Goal: Information Seeking & Learning: Learn about a topic

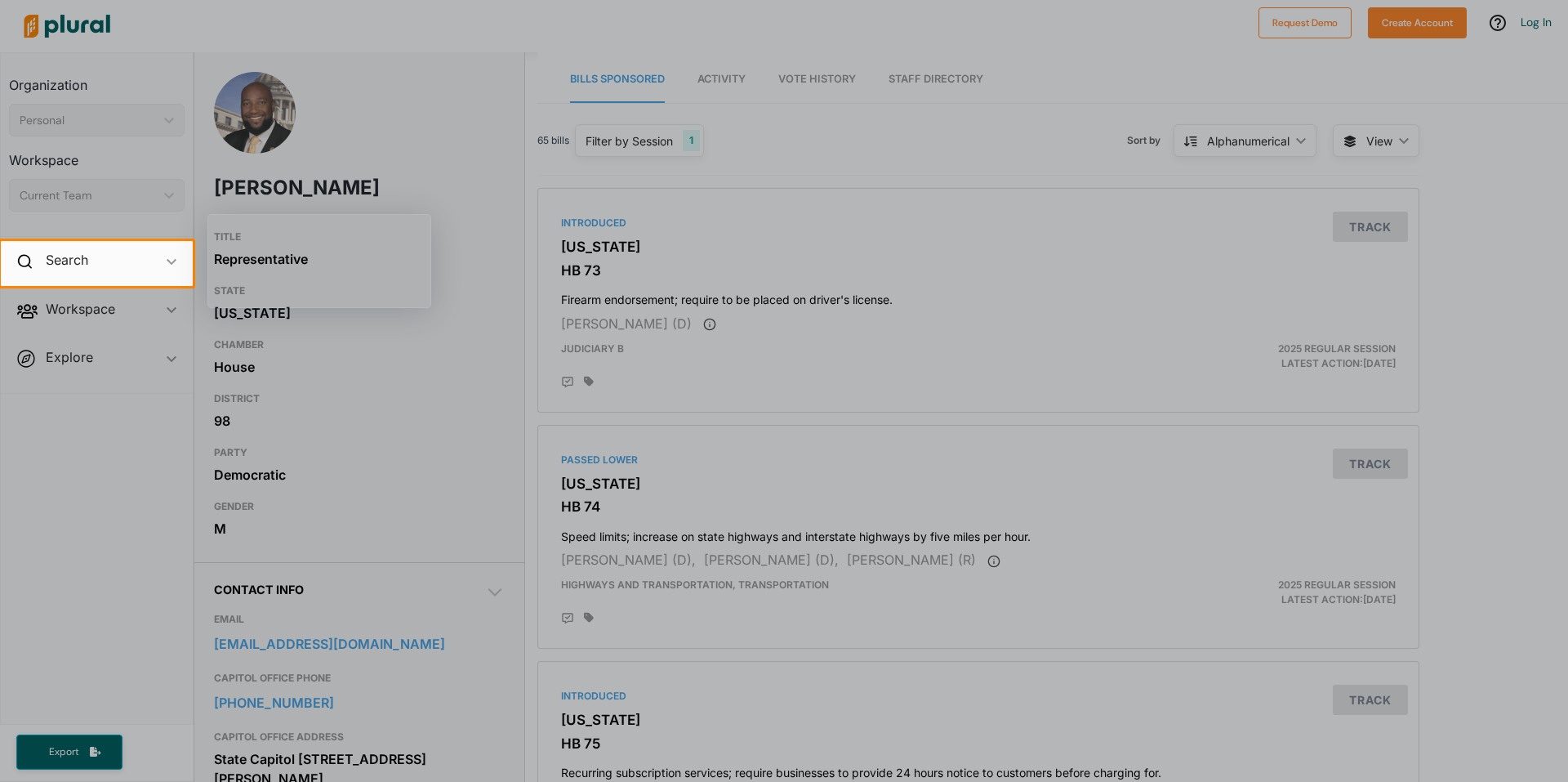
click at [73, 399] on div at bounding box center [784, 534] width 1568 height 496
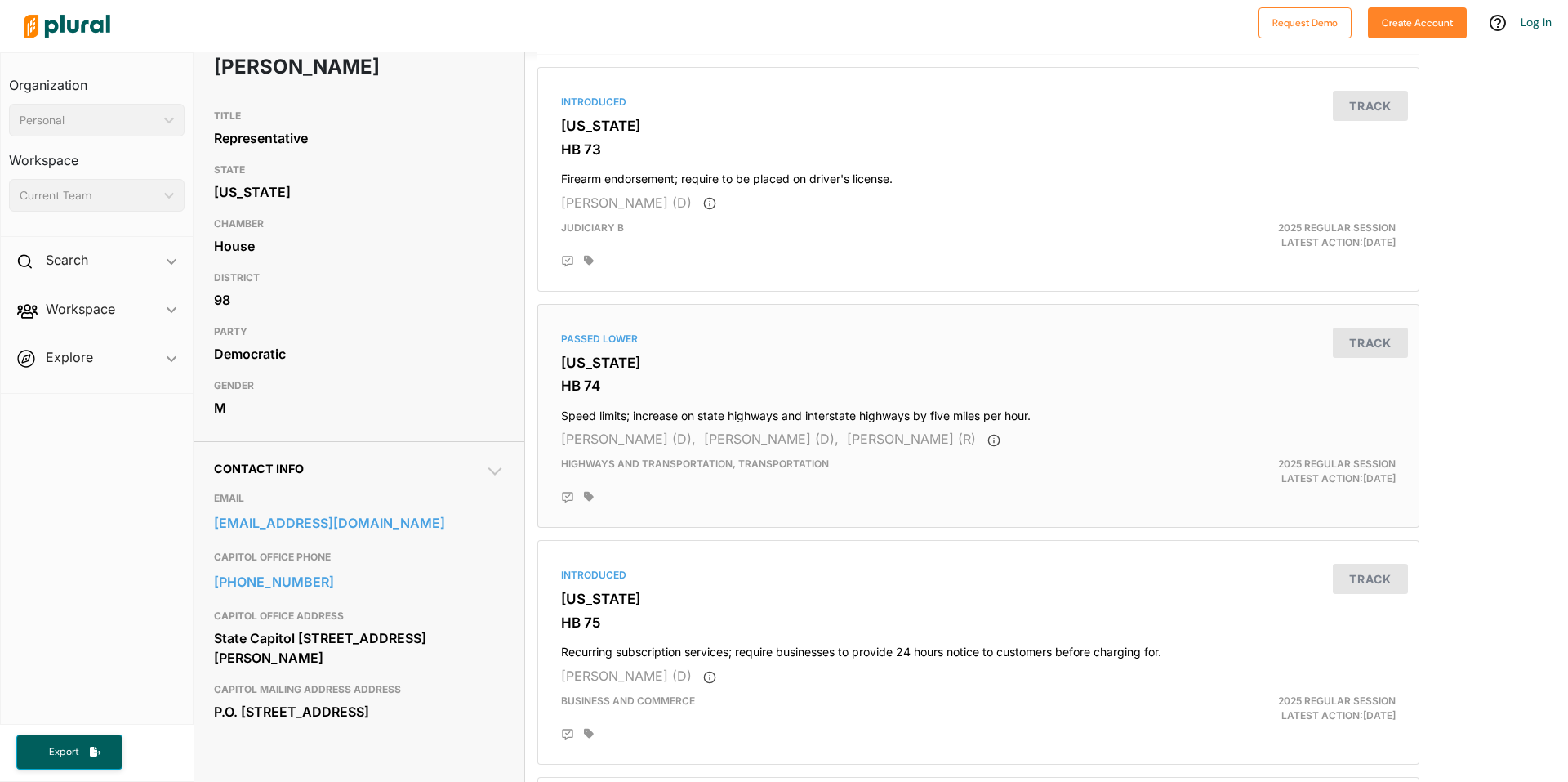
scroll to position [163, 0]
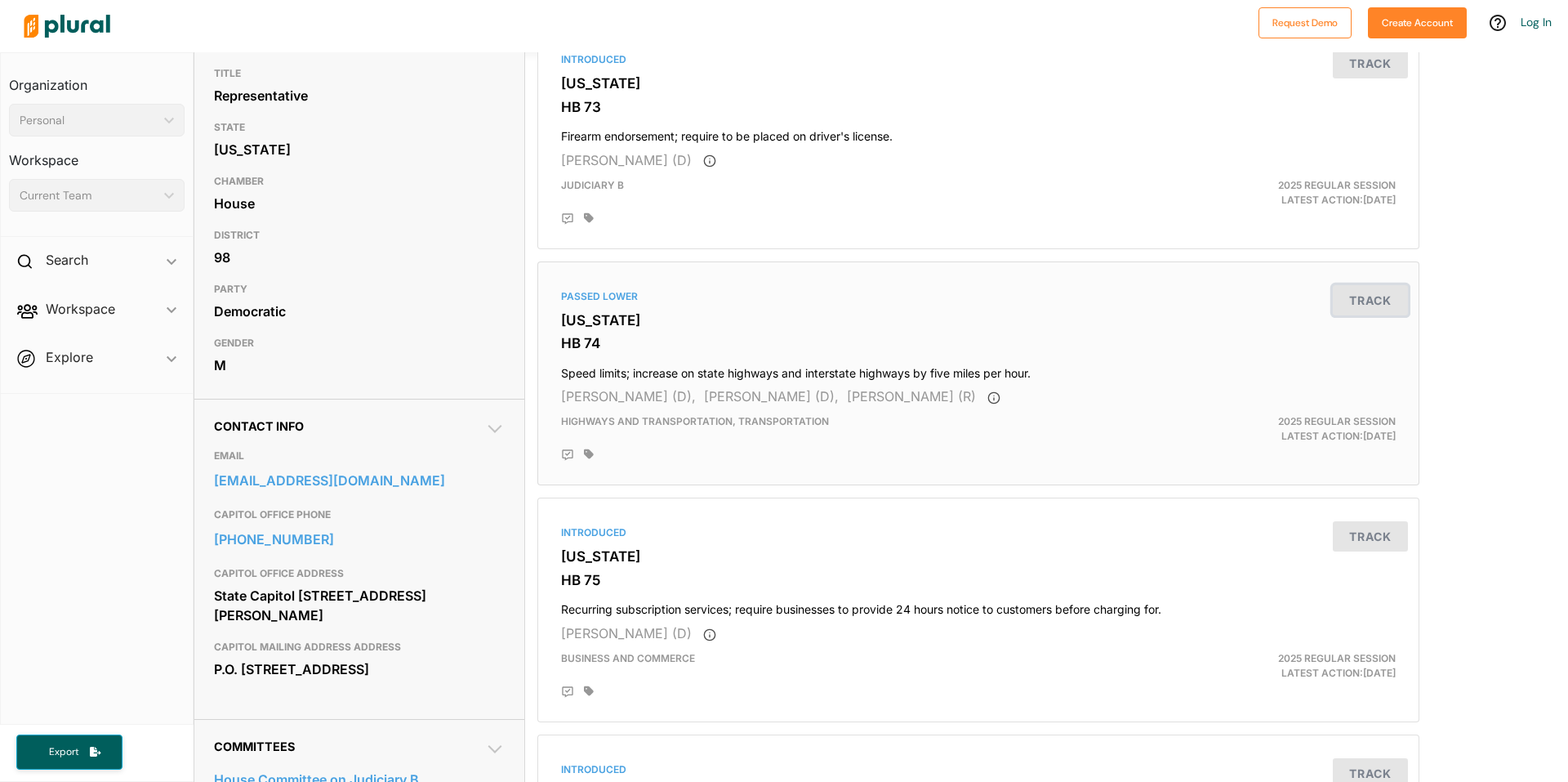
click at [1359, 293] on button "Track" at bounding box center [1371, 300] width 75 height 30
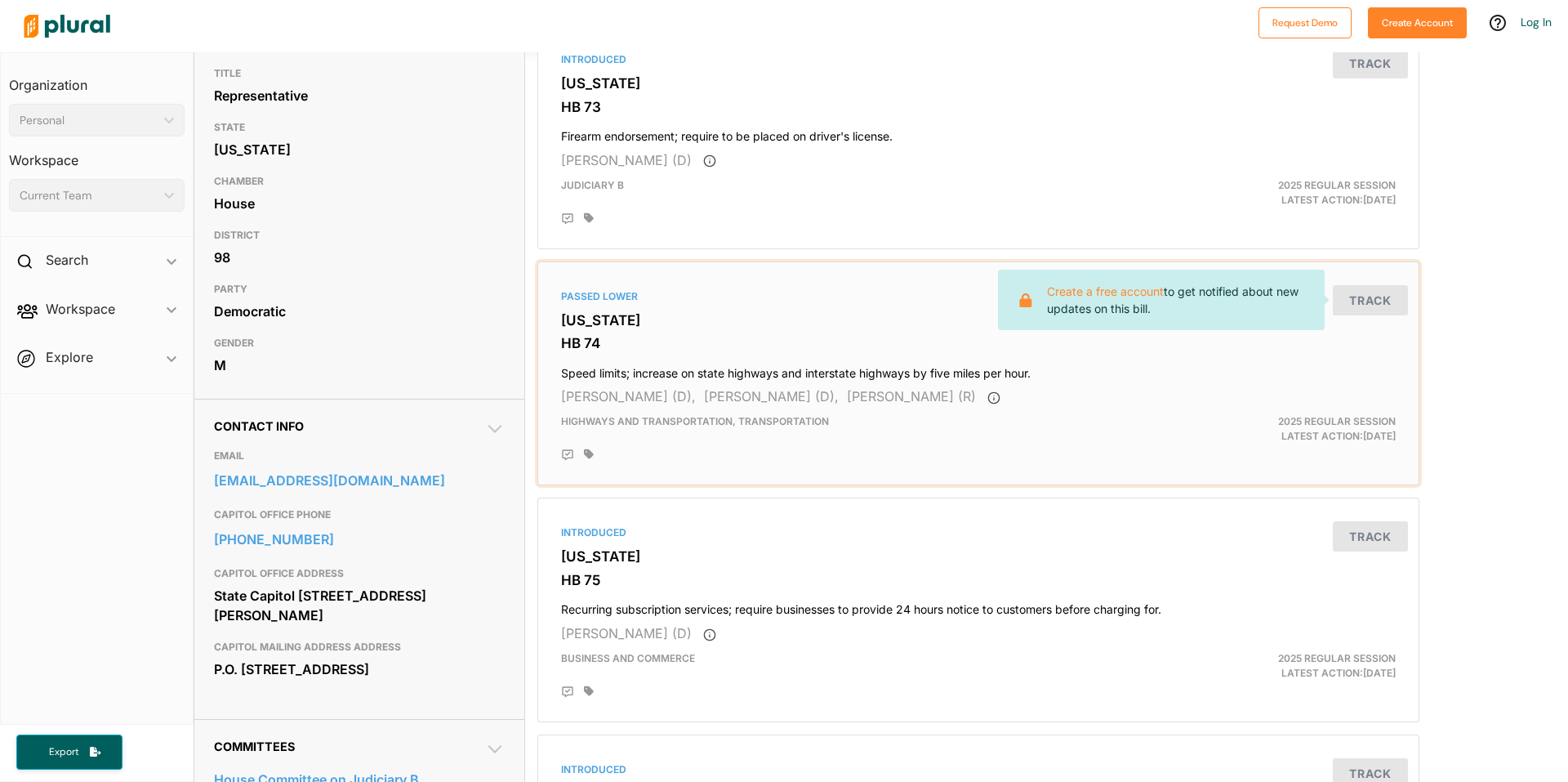
click at [1341, 340] on h3 "HB 74" at bounding box center [979, 343] width 835 height 16
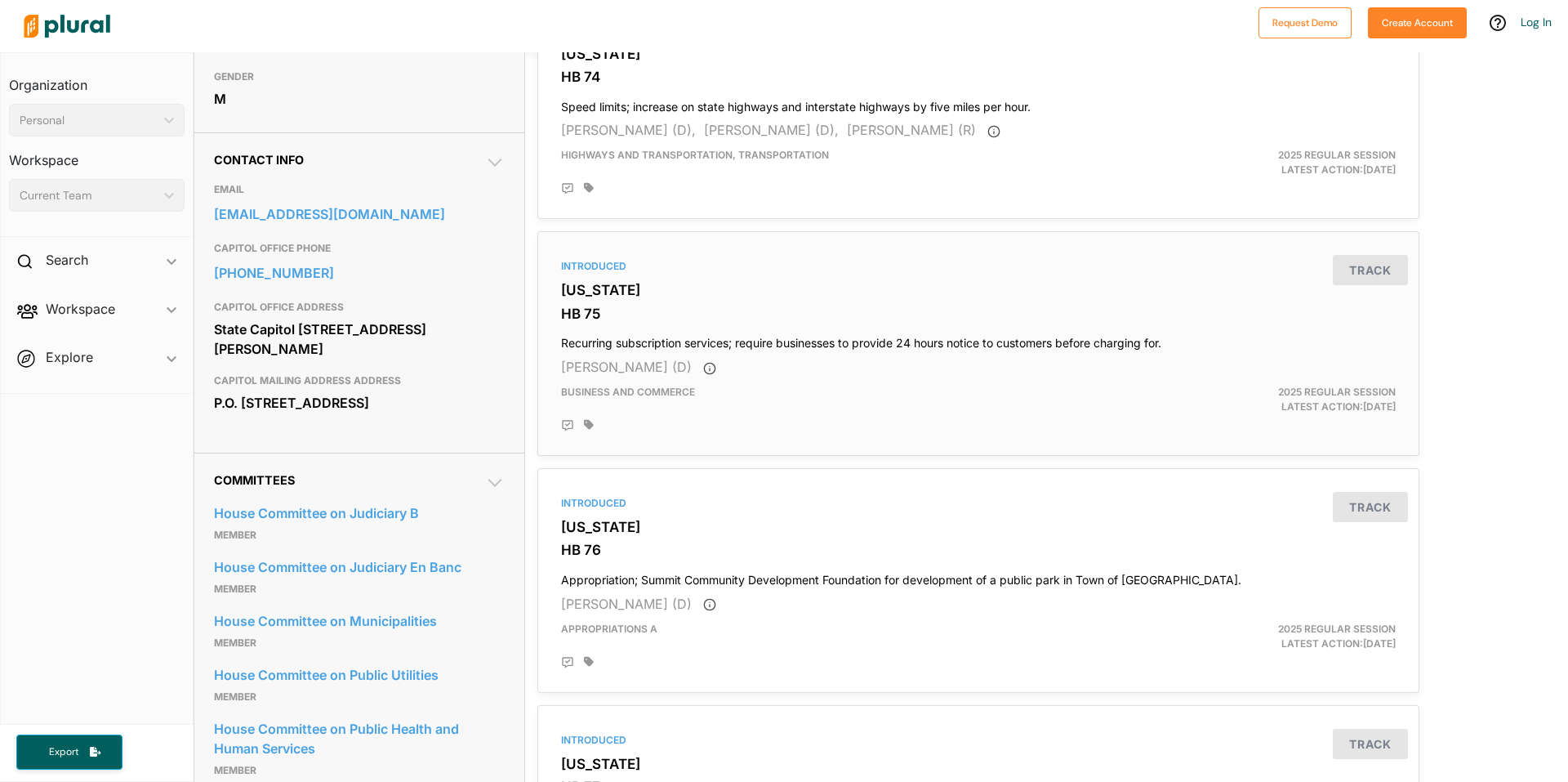
scroll to position [408, 0]
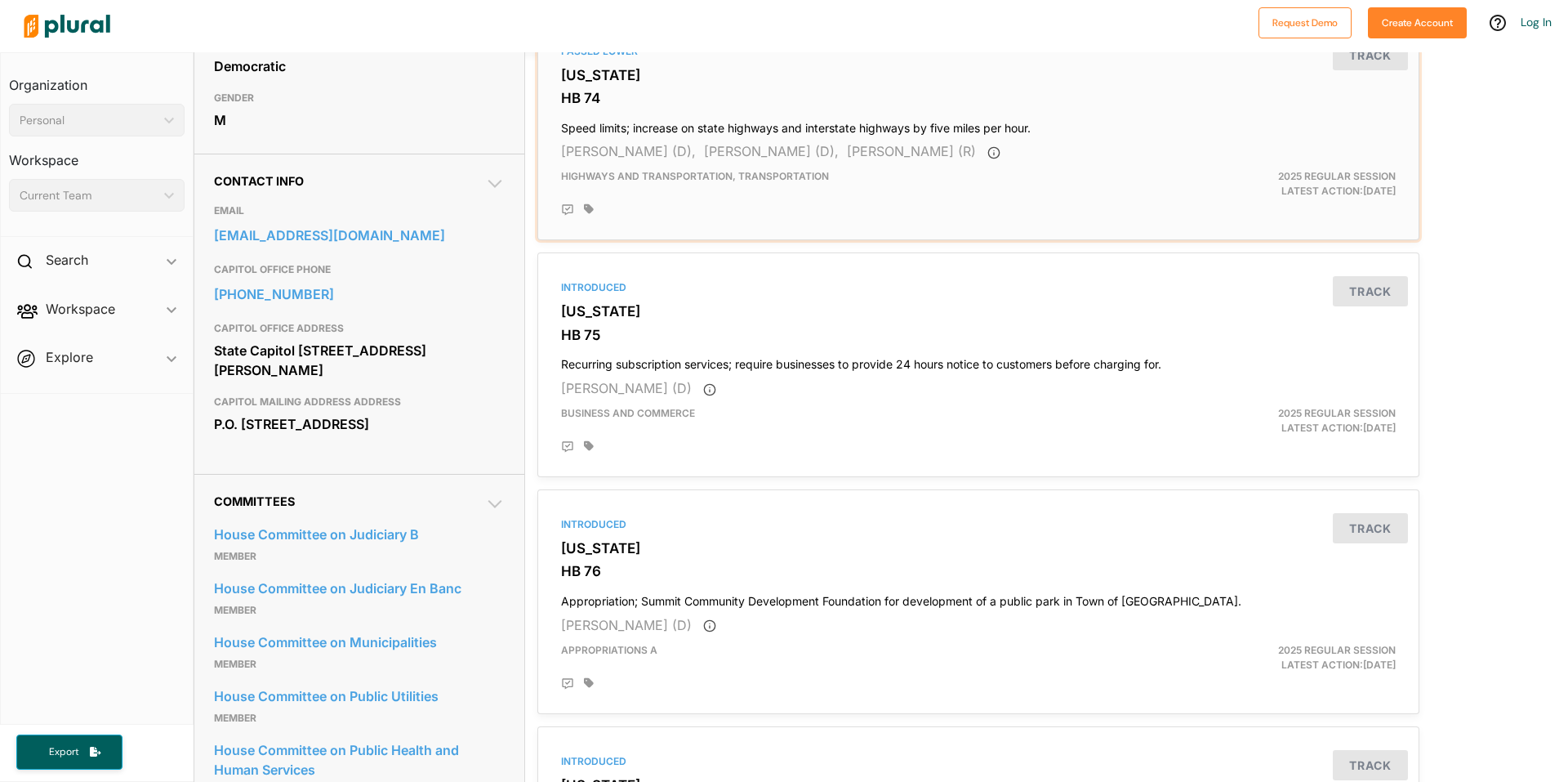
click at [1299, 184] on div "2025 Regular Session Latest Action: [DATE]" at bounding box center [1265, 184] width 287 height 29
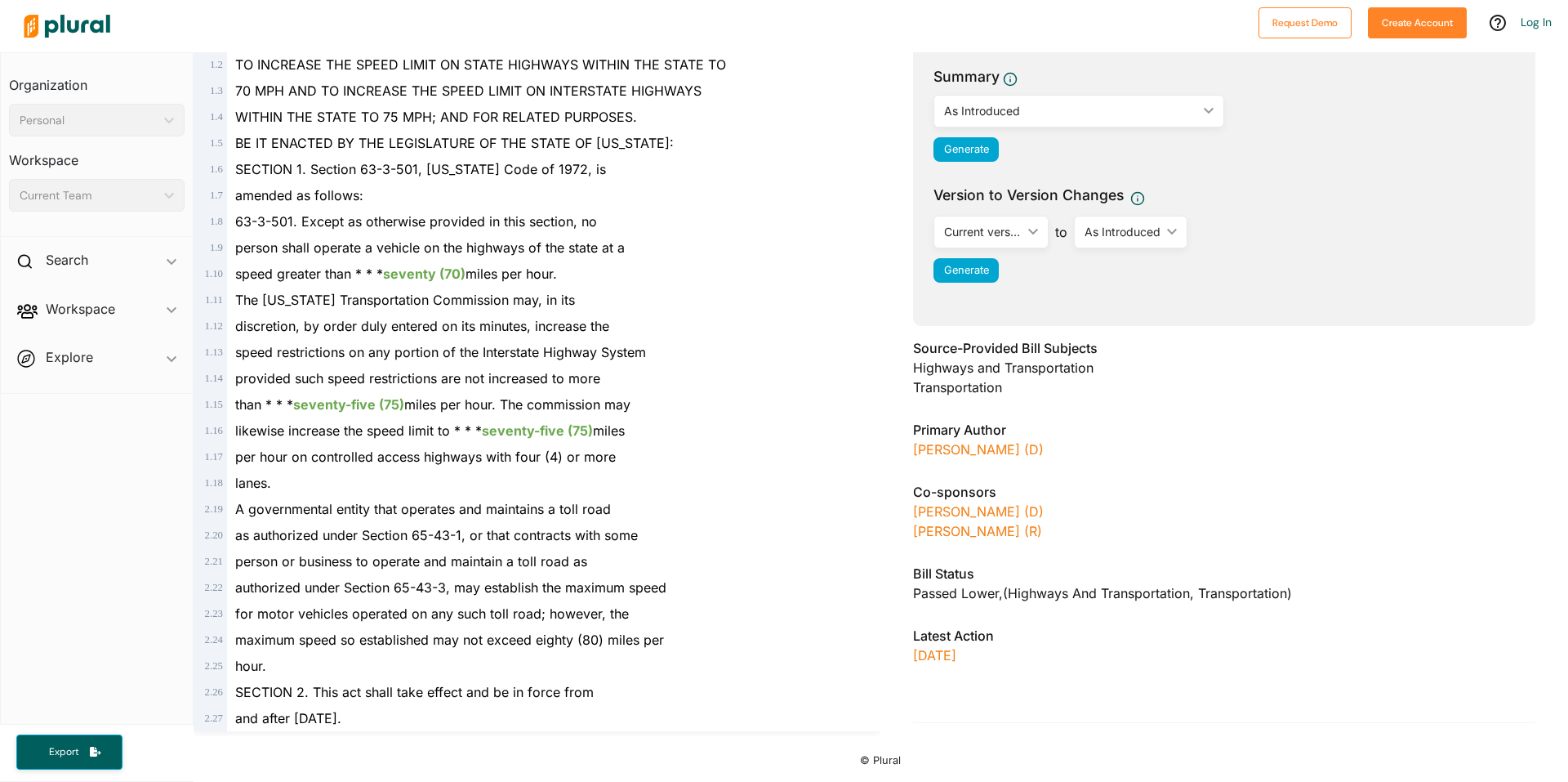
scroll to position [215, 0]
click at [941, 655] on p "[DATE]" at bounding box center [1225, 655] width 622 height 20
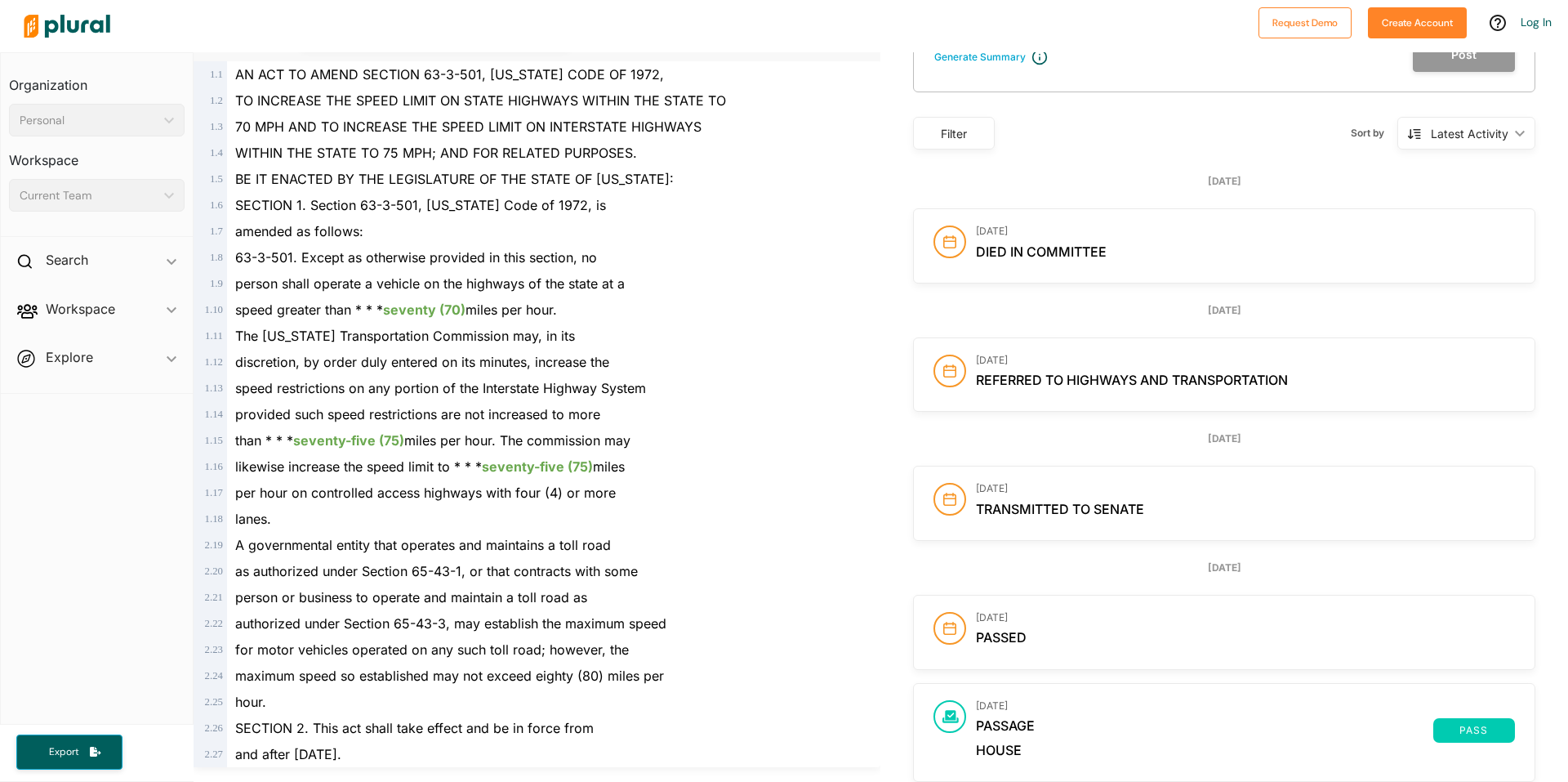
scroll to position [53, 0]
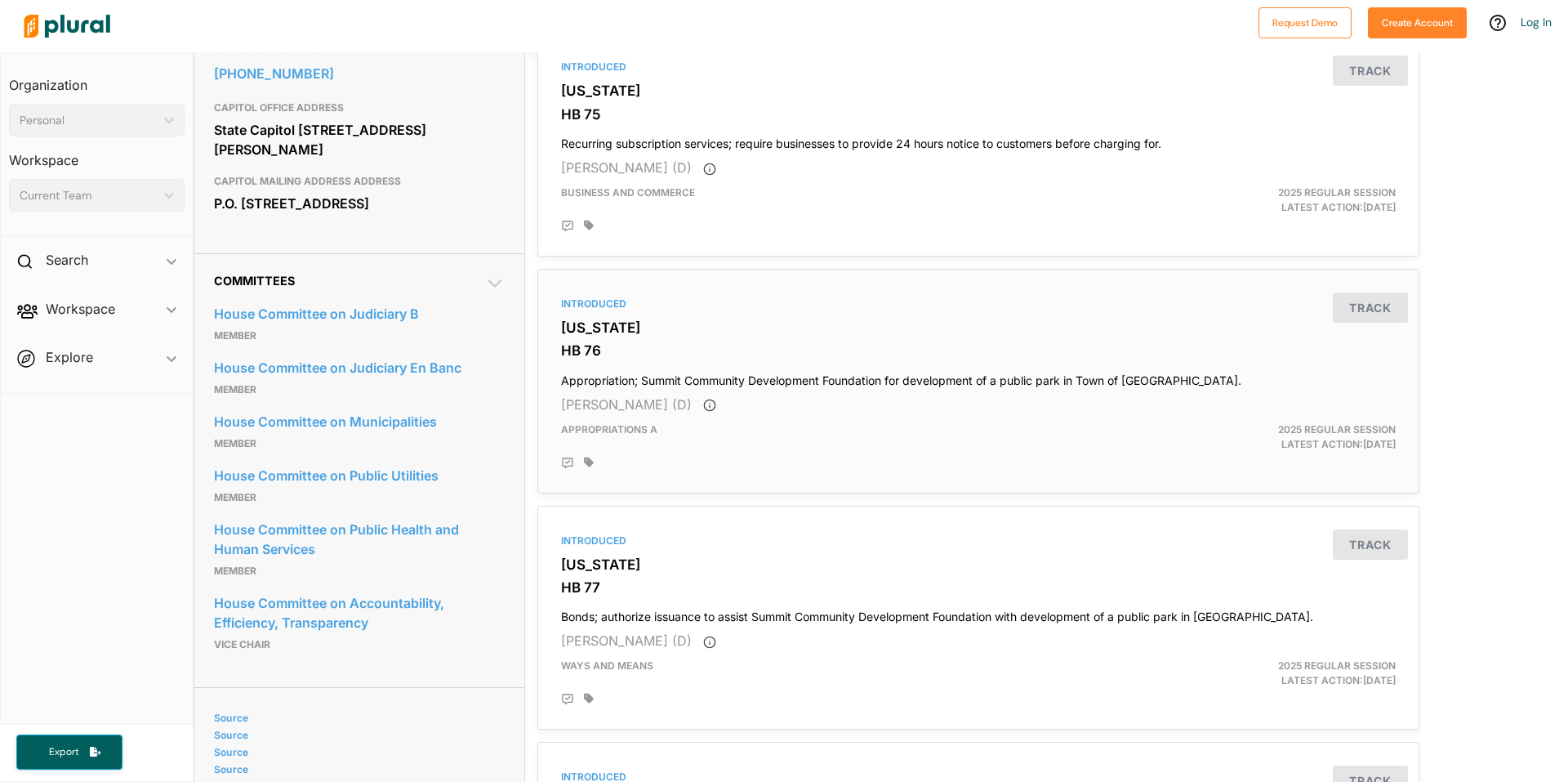
scroll to position [654, 0]
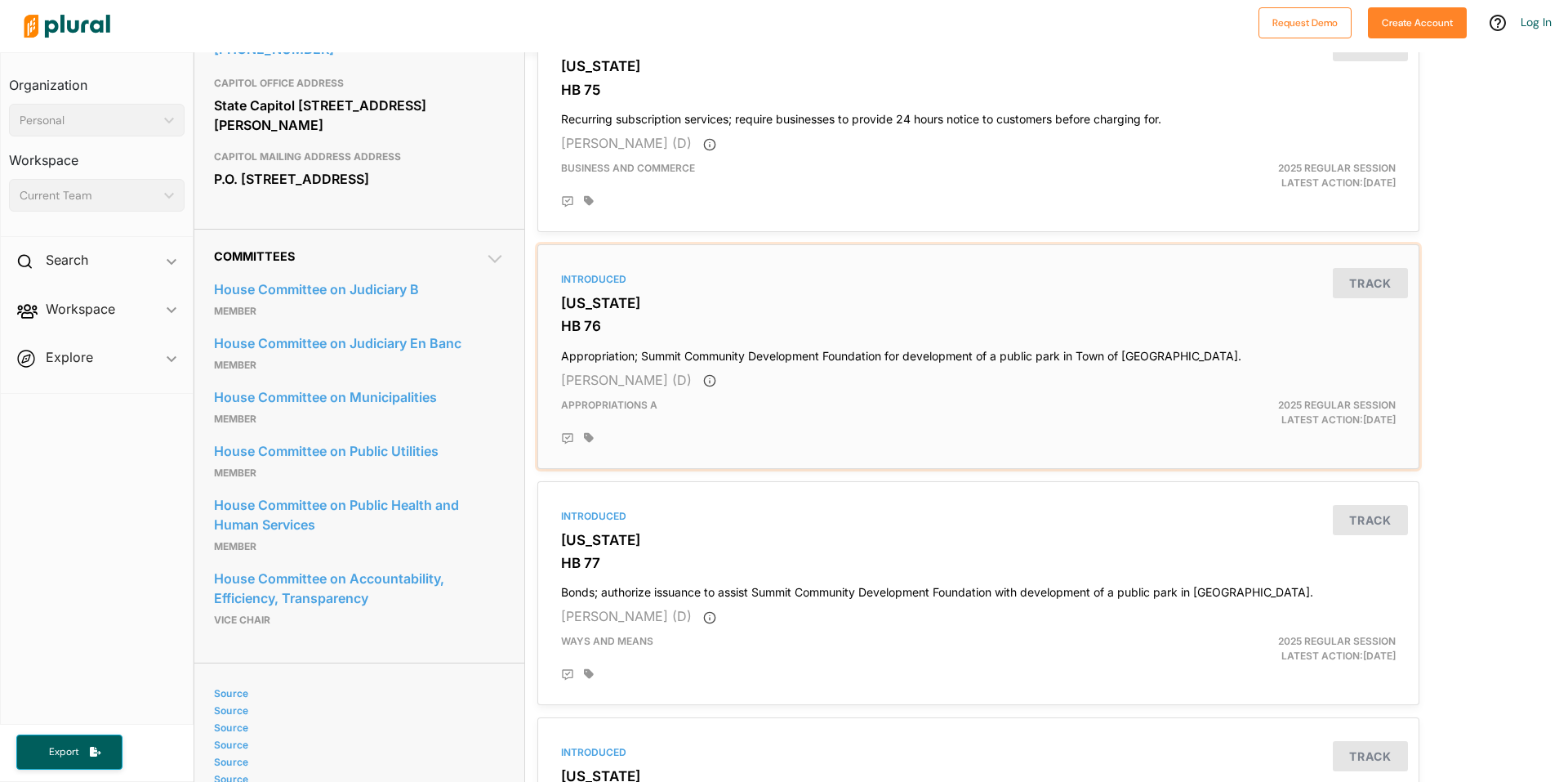
click at [1318, 416] on div "2025 Regular Session Latest Action: [DATE]" at bounding box center [1265, 412] width 287 height 29
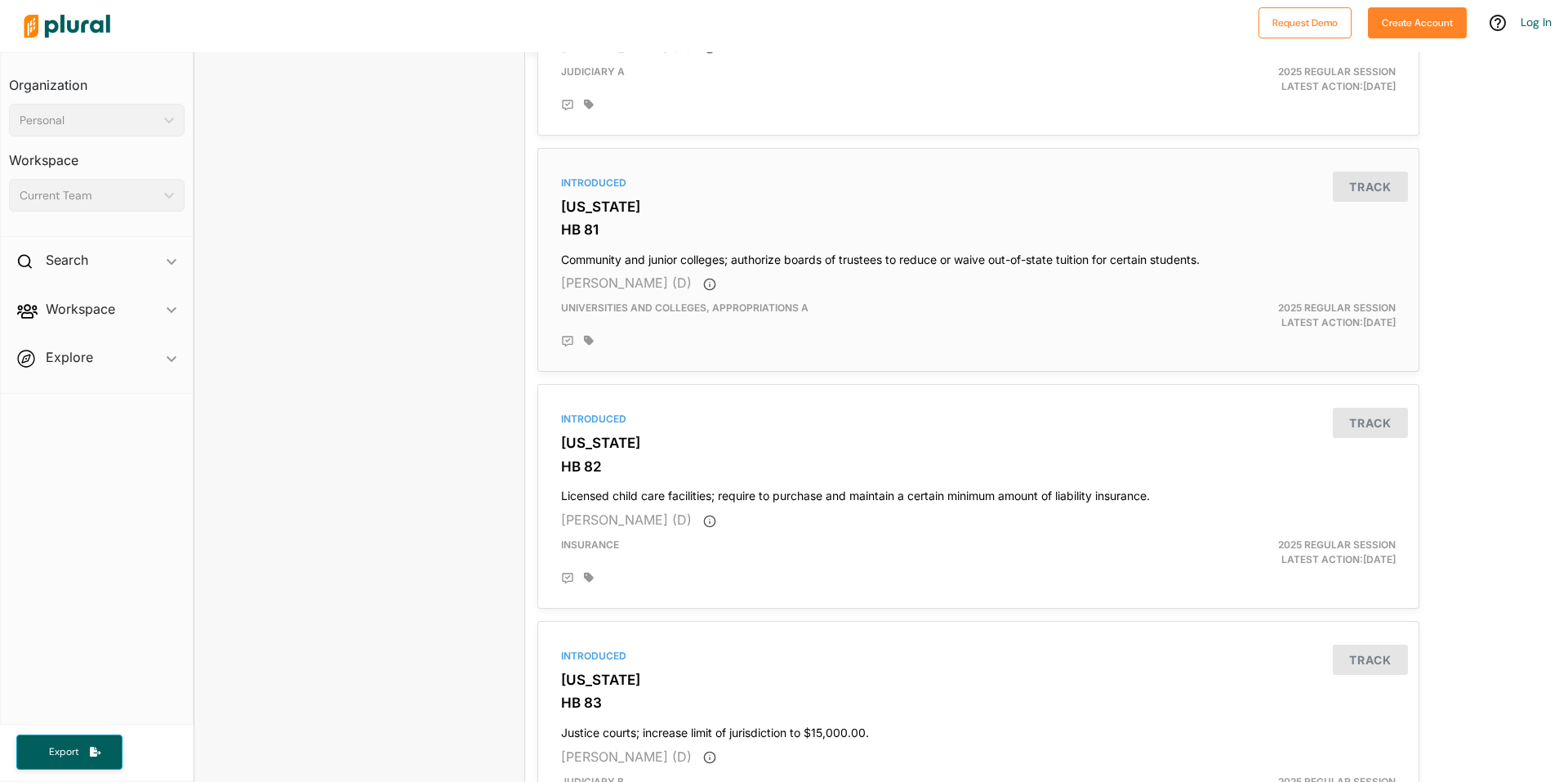
scroll to position [1961, 0]
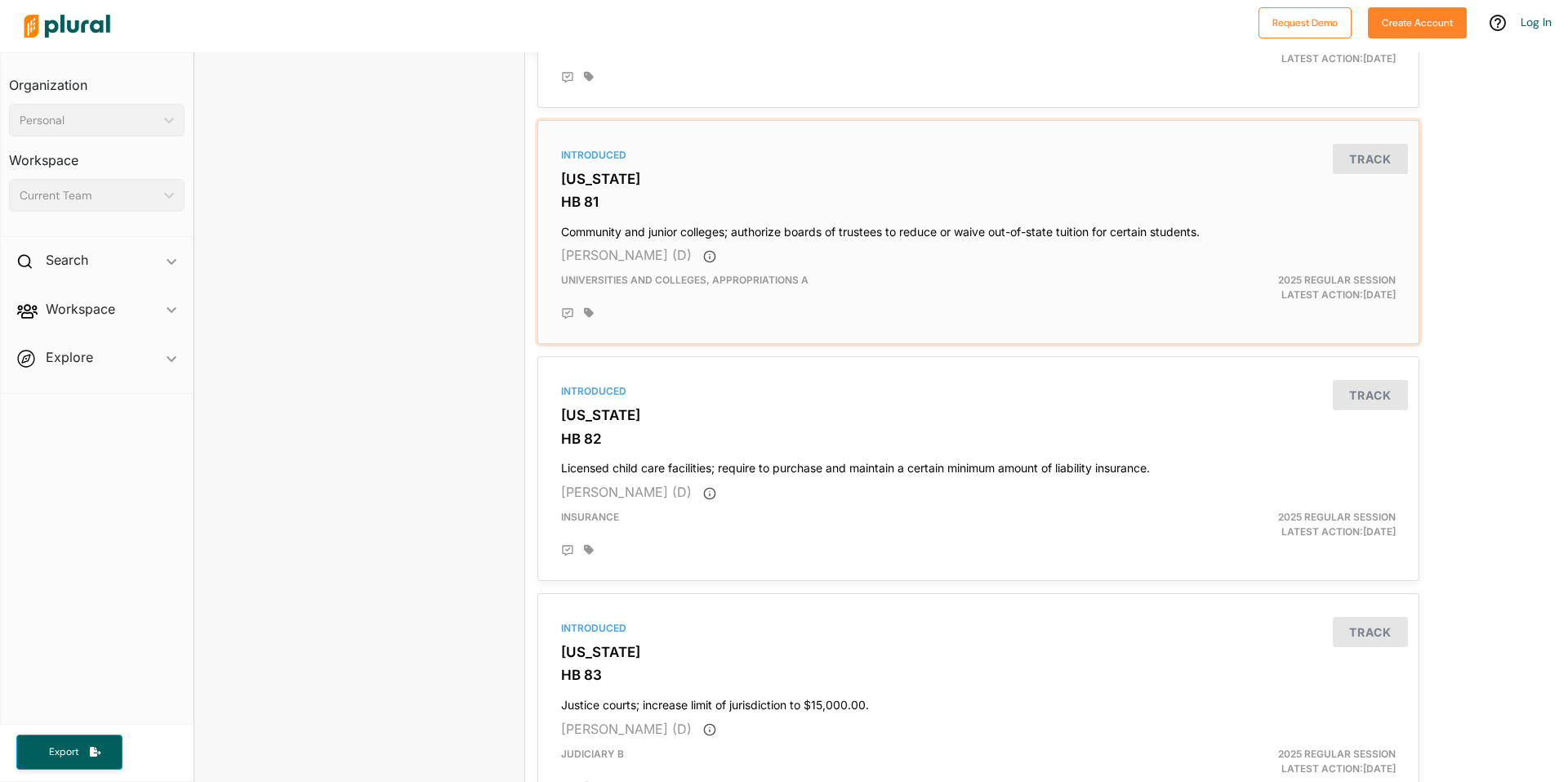
click at [1282, 288] on div "2025 Regular Session Latest Action: [DATE]" at bounding box center [1265, 287] width 287 height 29
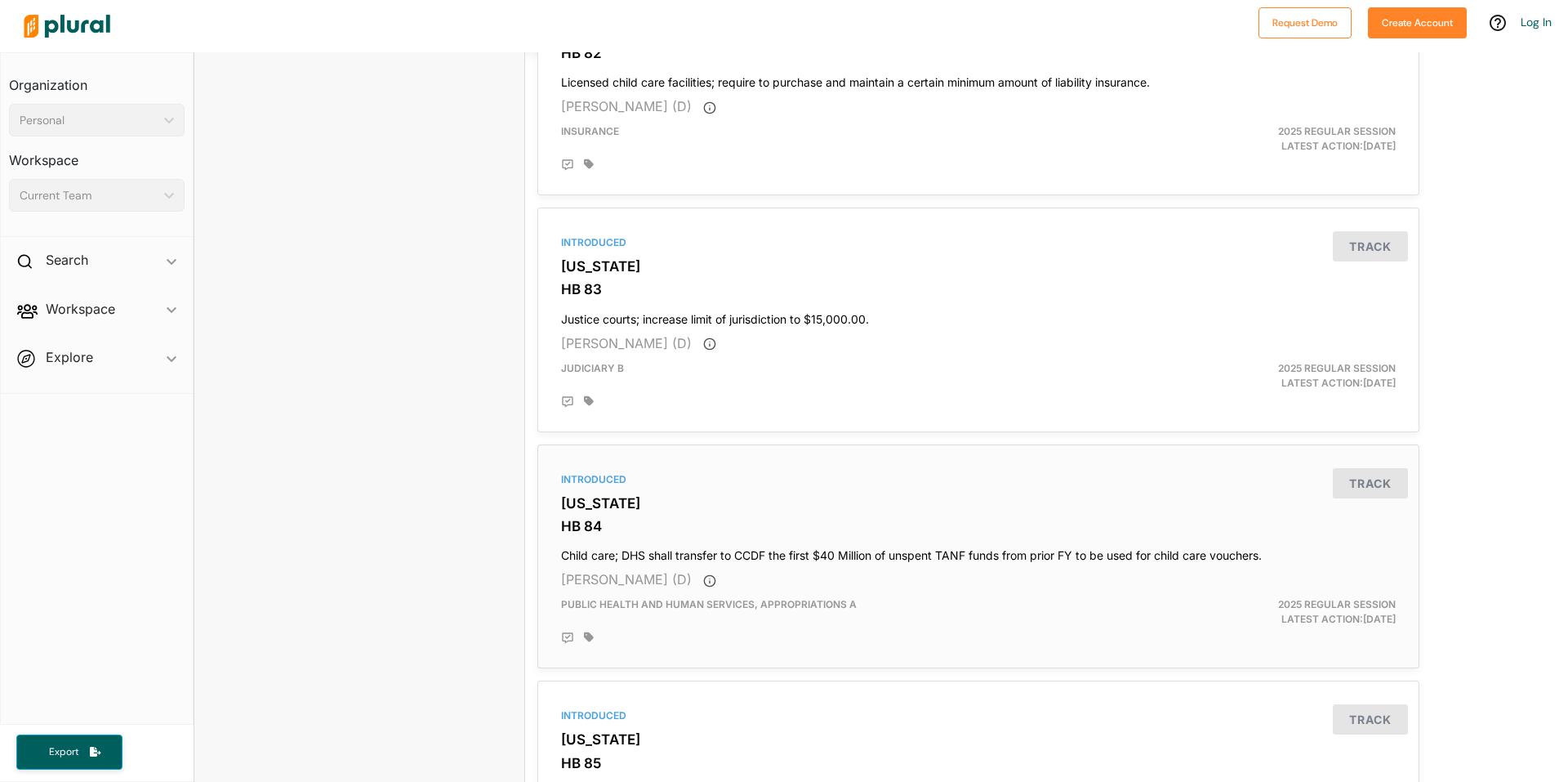
scroll to position [2533, 0]
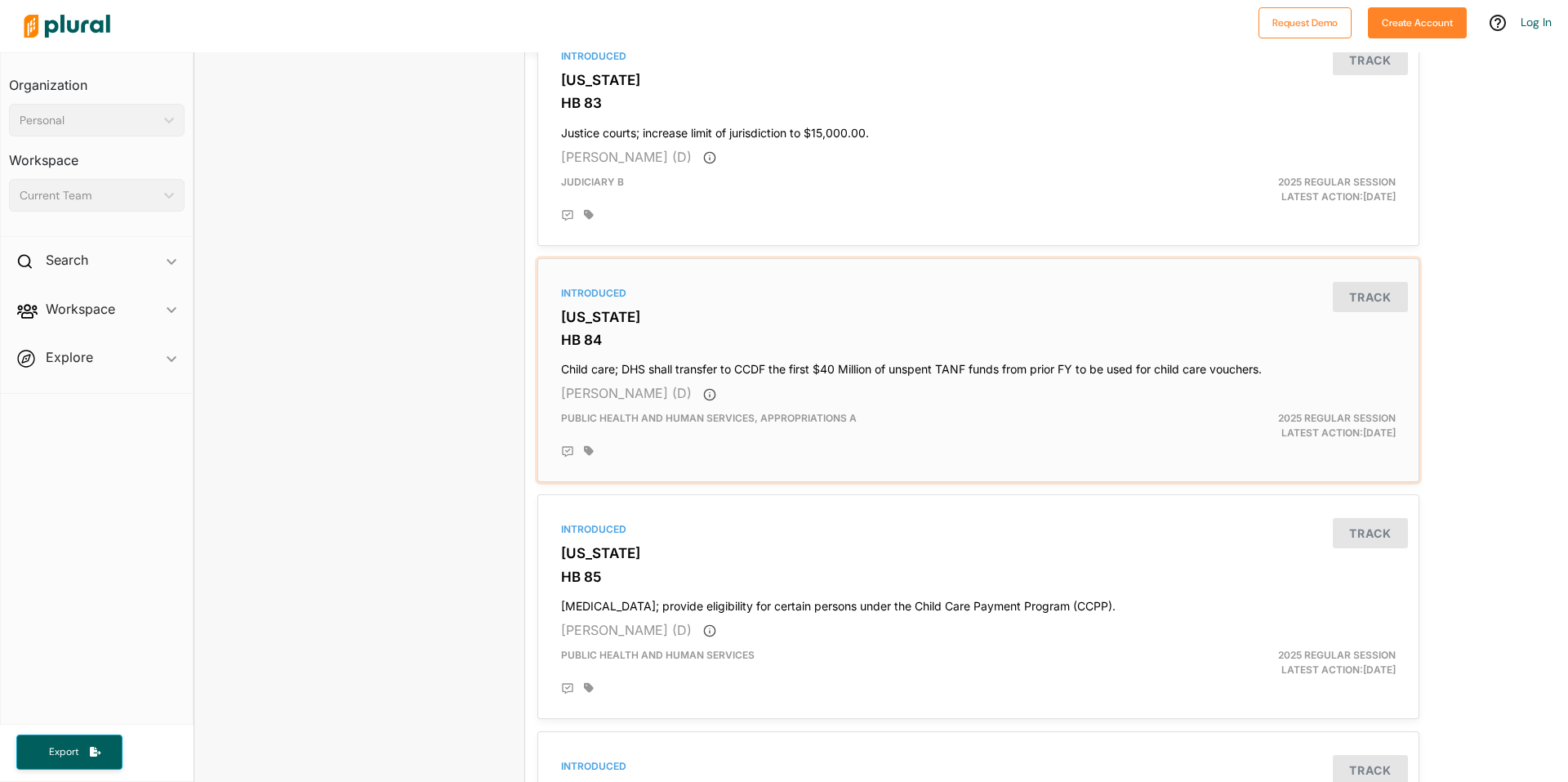
click at [1314, 430] on div "2025 Regular Session Latest Action: [DATE]" at bounding box center [1265, 425] width 287 height 29
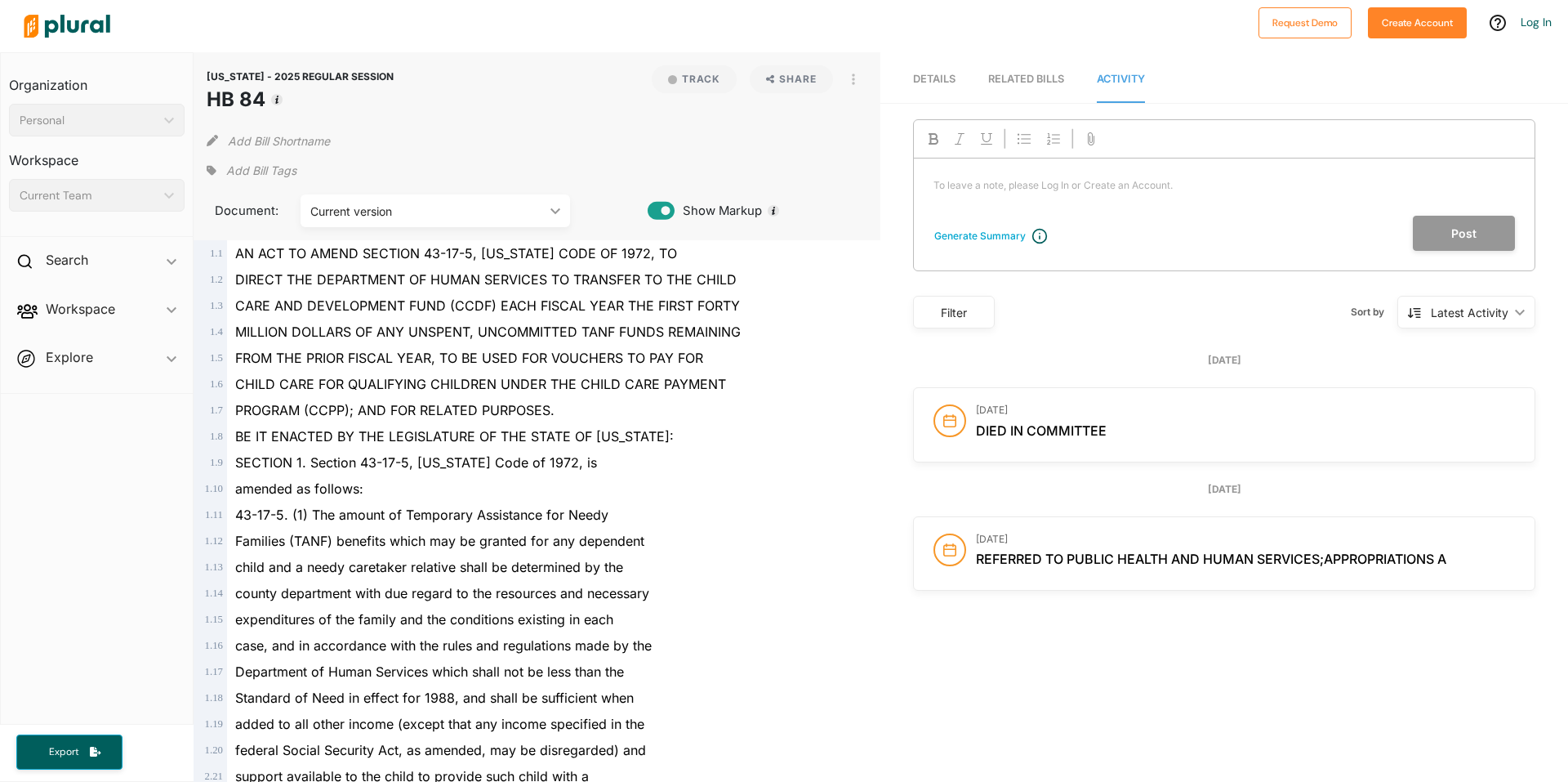
click at [1509, 310] on icon "ic_keyboard_arrow_down" at bounding box center [1517, 312] width 16 height 7
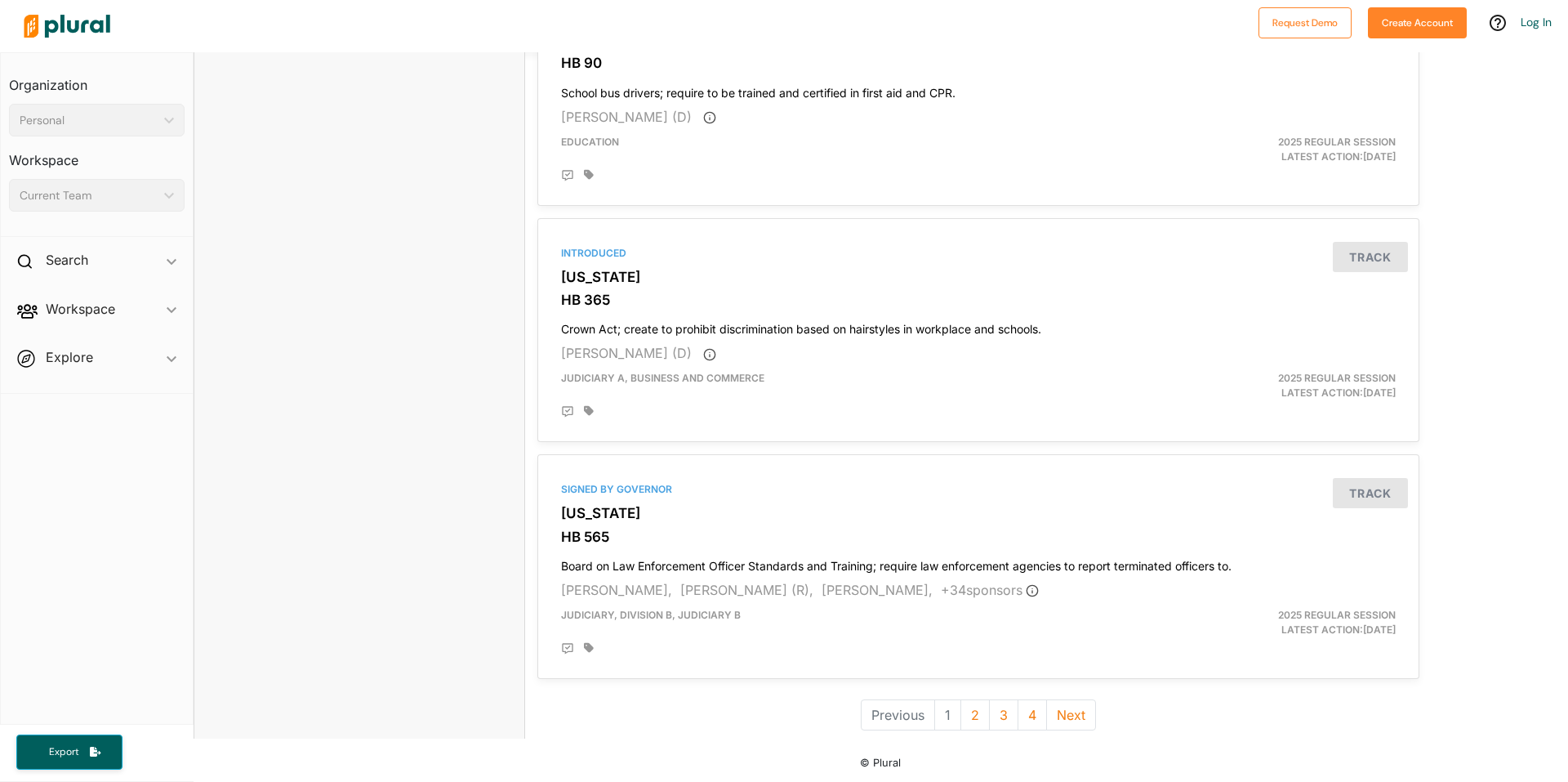
scroll to position [4232, 0]
drag, startPoint x: 1298, startPoint y: 622, endPoint x: 1289, endPoint y: 622, distance: 9.0
click at [1295, 622] on div "2025 Regular Session Latest Action: [DATE]" at bounding box center [1265, 620] width 287 height 29
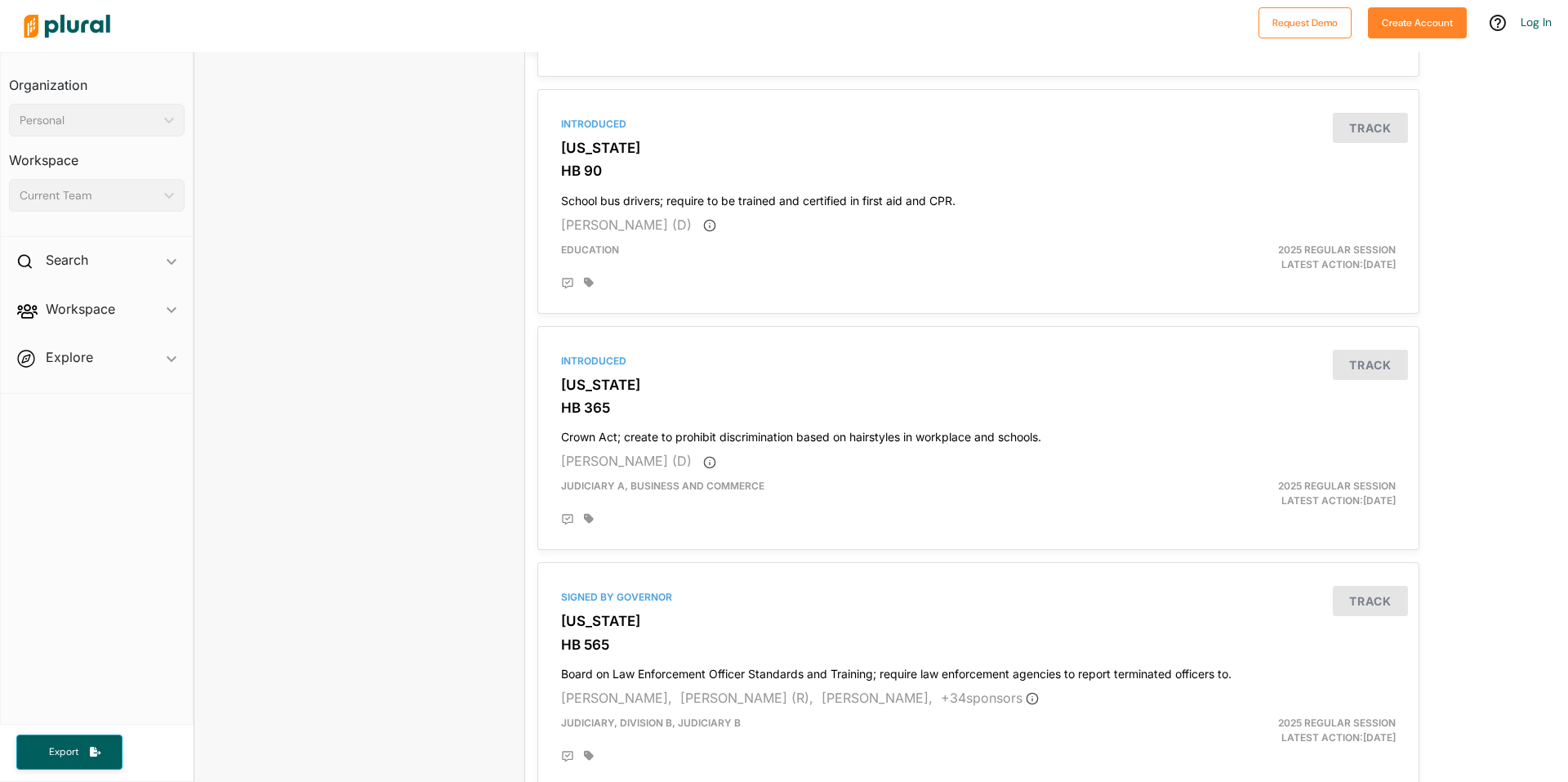
scroll to position [4232, 0]
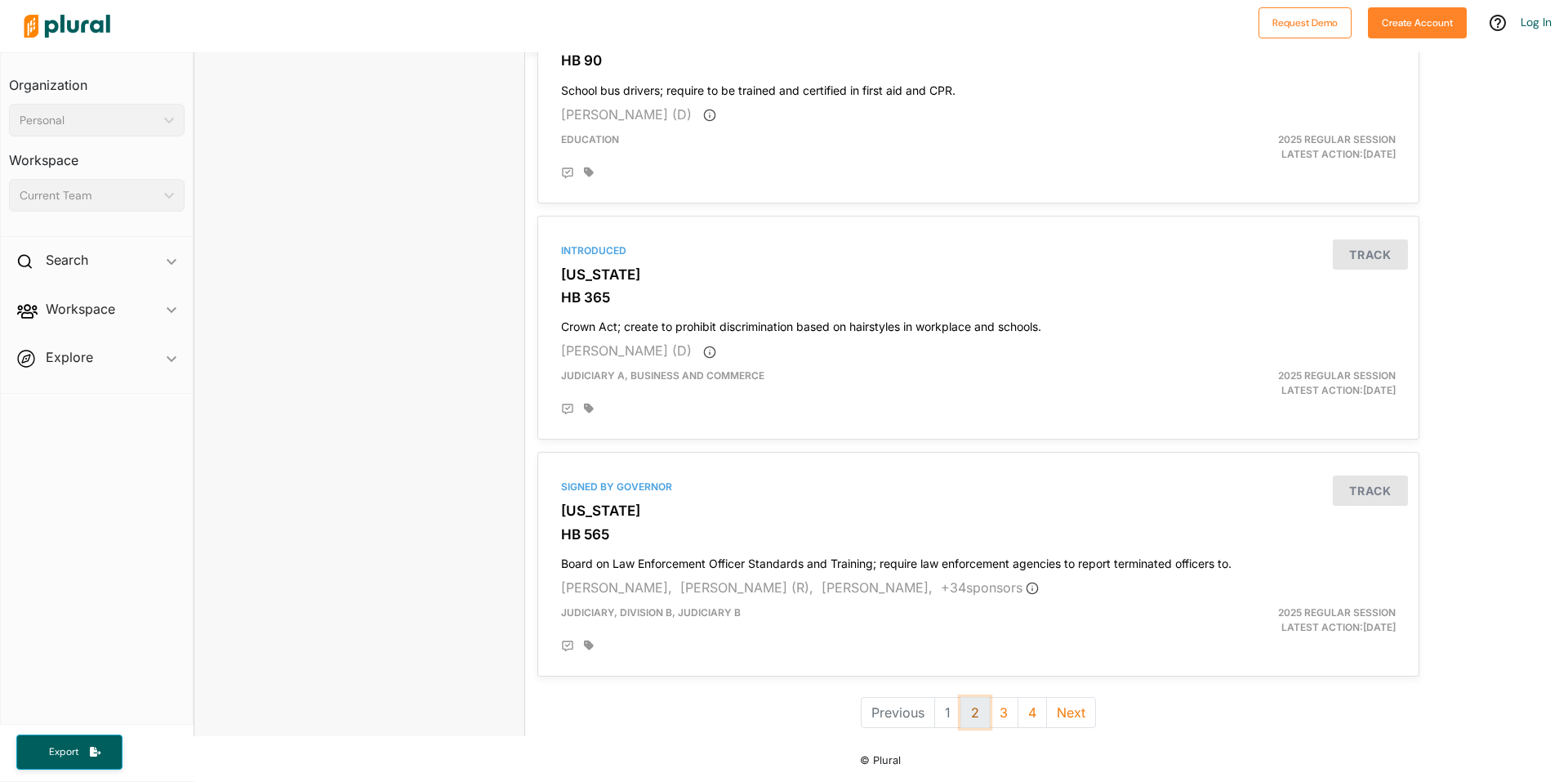
click at [970, 712] on button "2" at bounding box center [975, 712] width 29 height 31
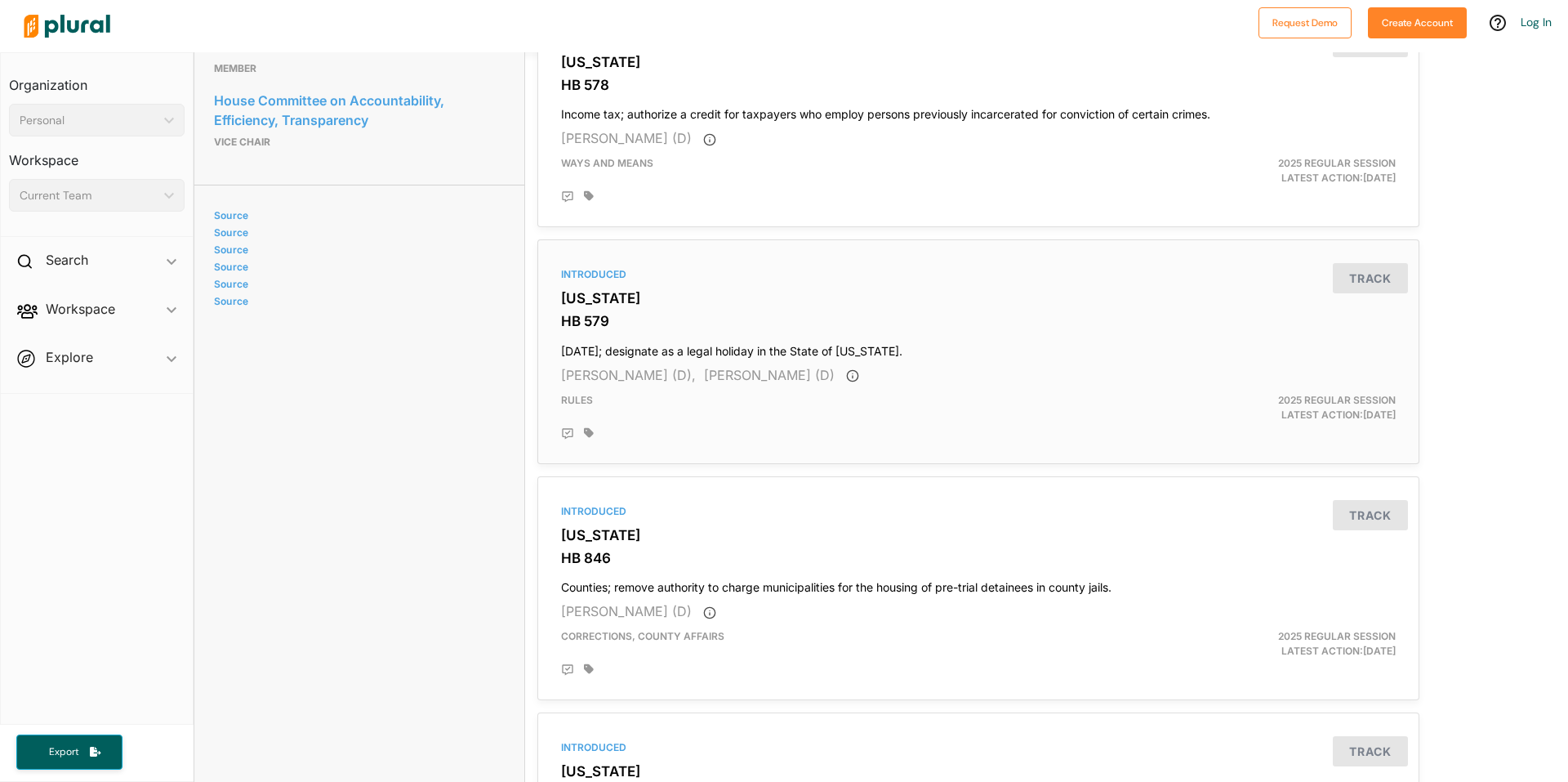
scroll to position [1144, 0]
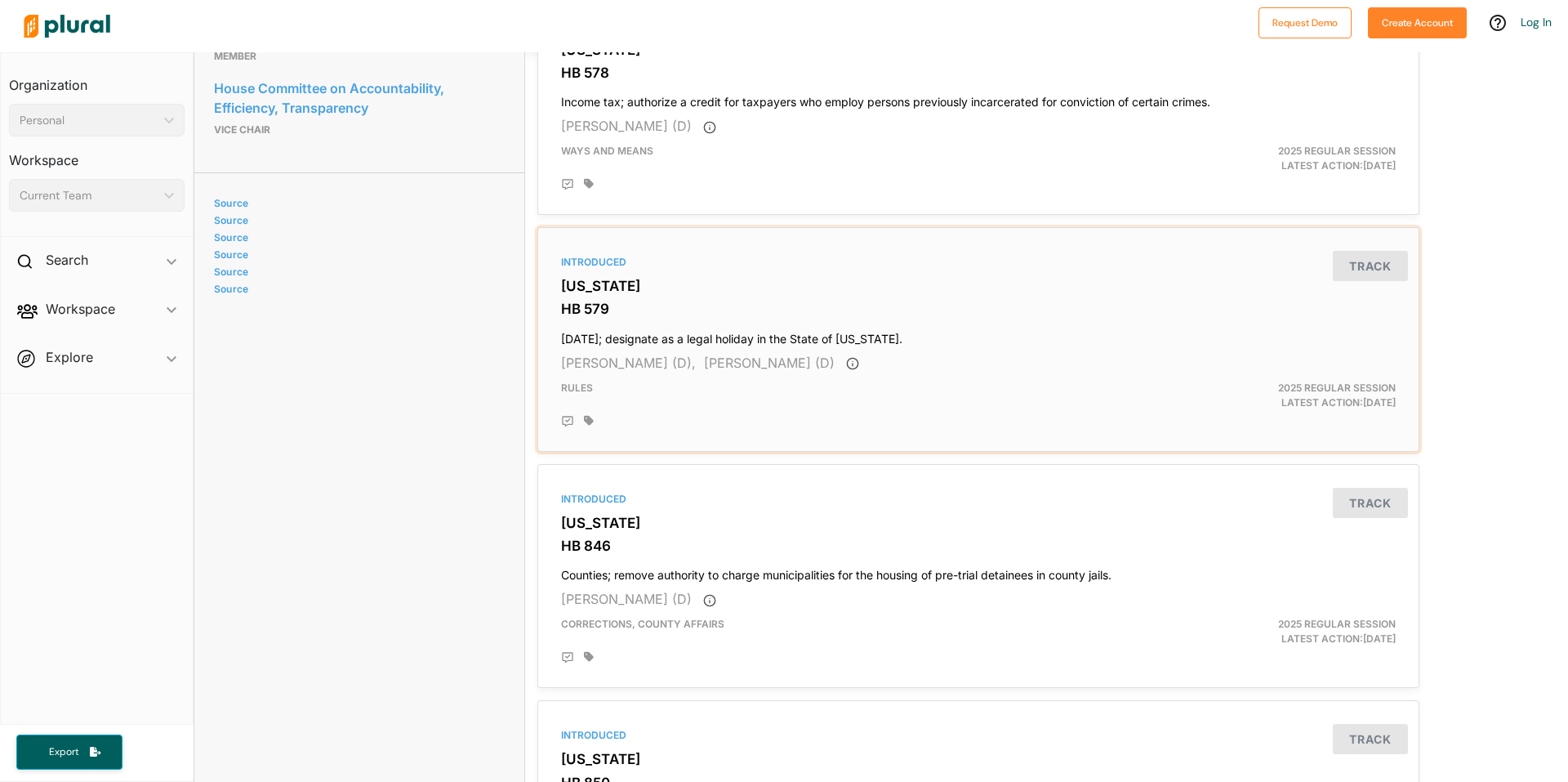
click at [1283, 398] on div "2025 Regular Session Latest Action: [DATE]" at bounding box center [1265, 395] width 287 height 29
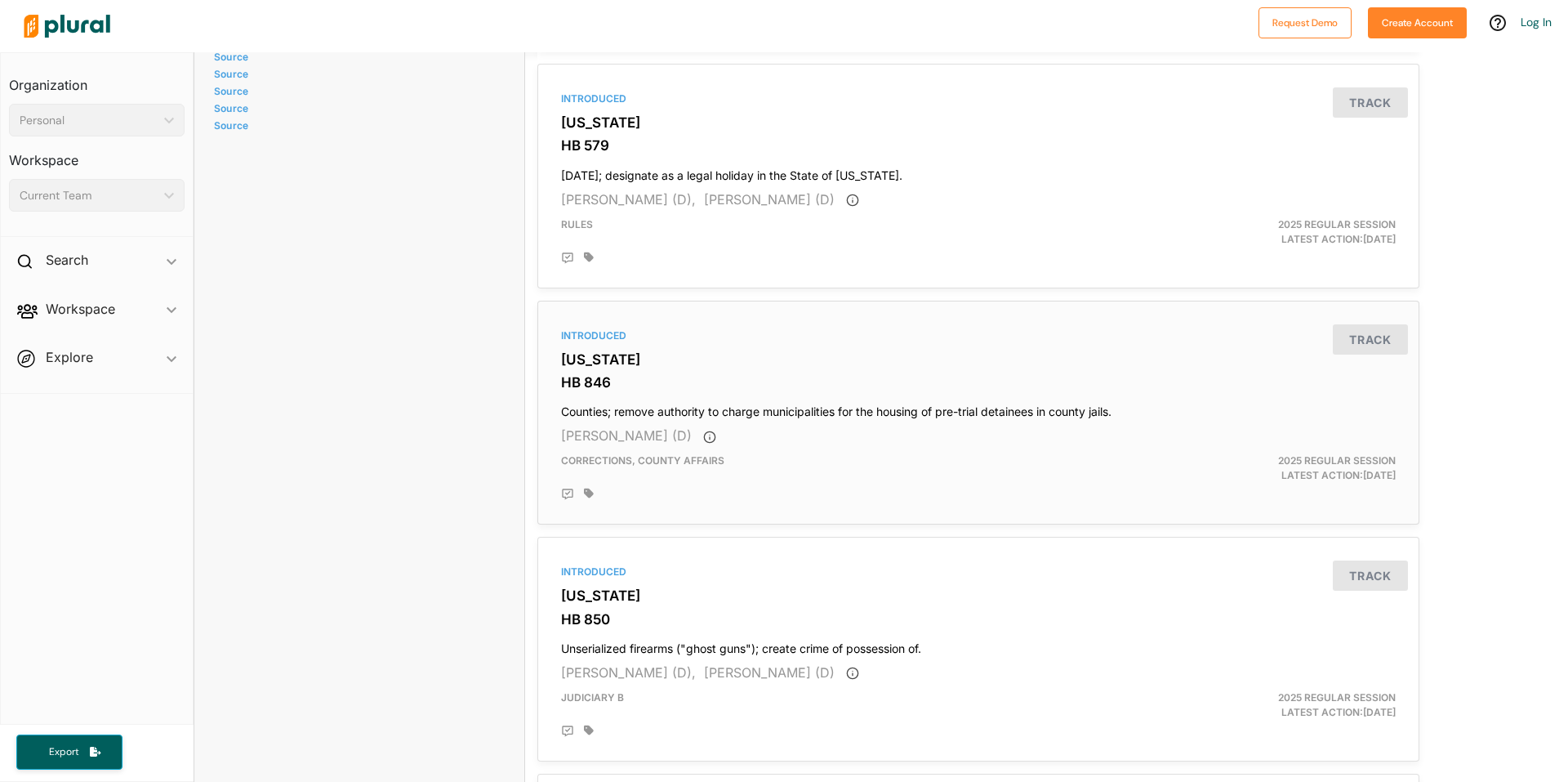
scroll to position [1389, 0]
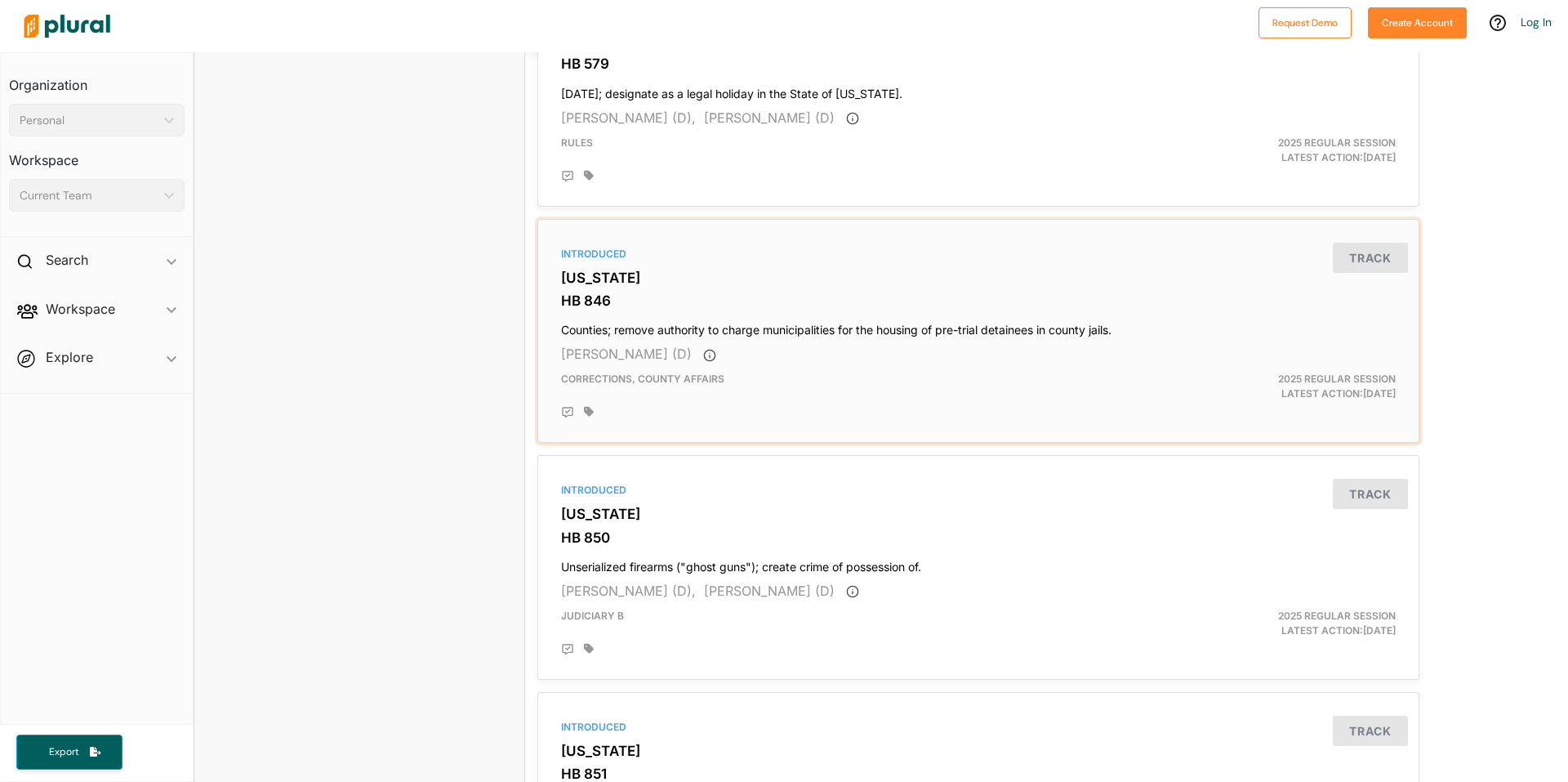
click at [1264, 389] on div "2025 Regular Session Latest Action: [DATE]" at bounding box center [1265, 386] width 287 height 29
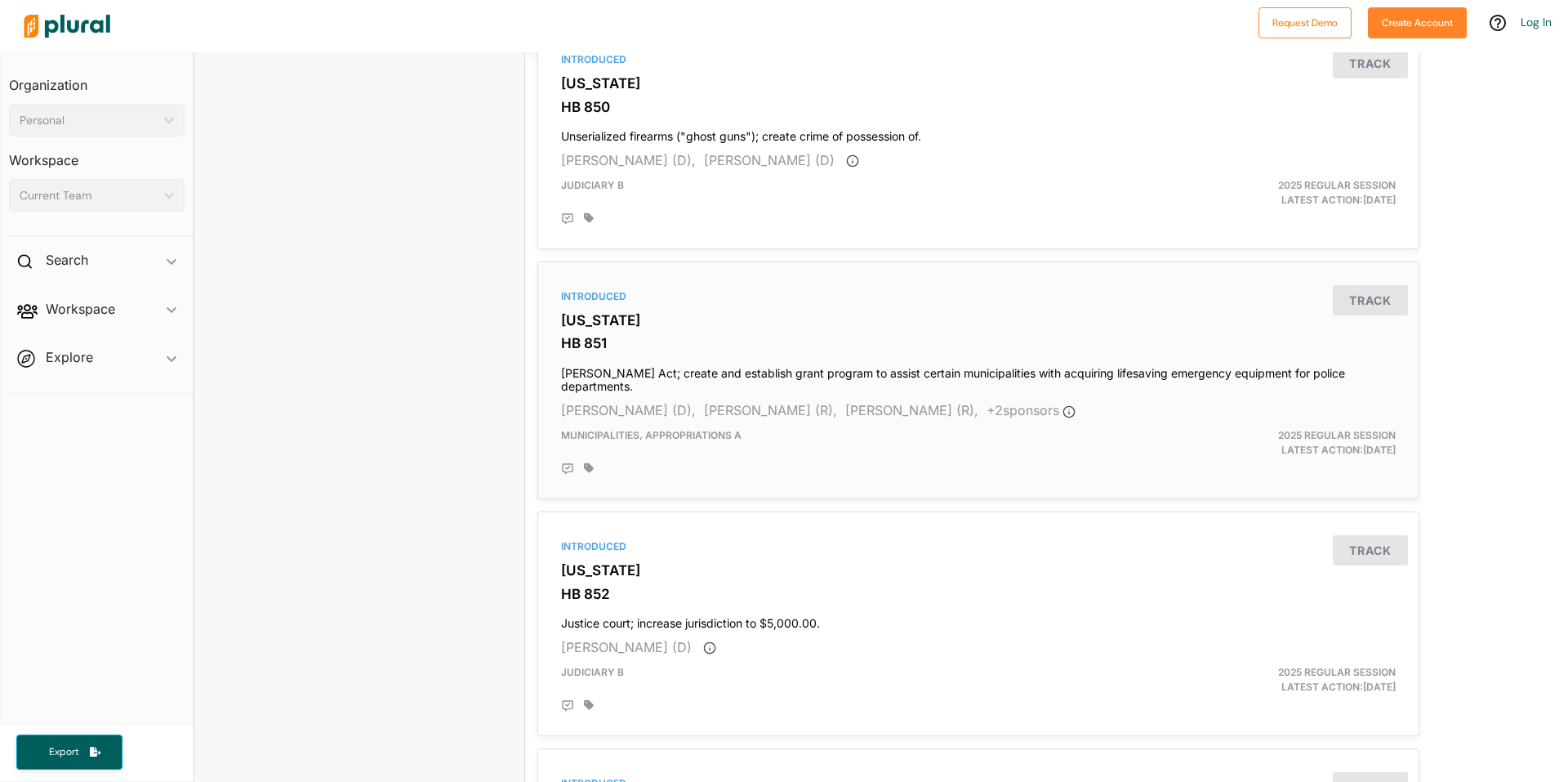
scroll to position [1821, 0]
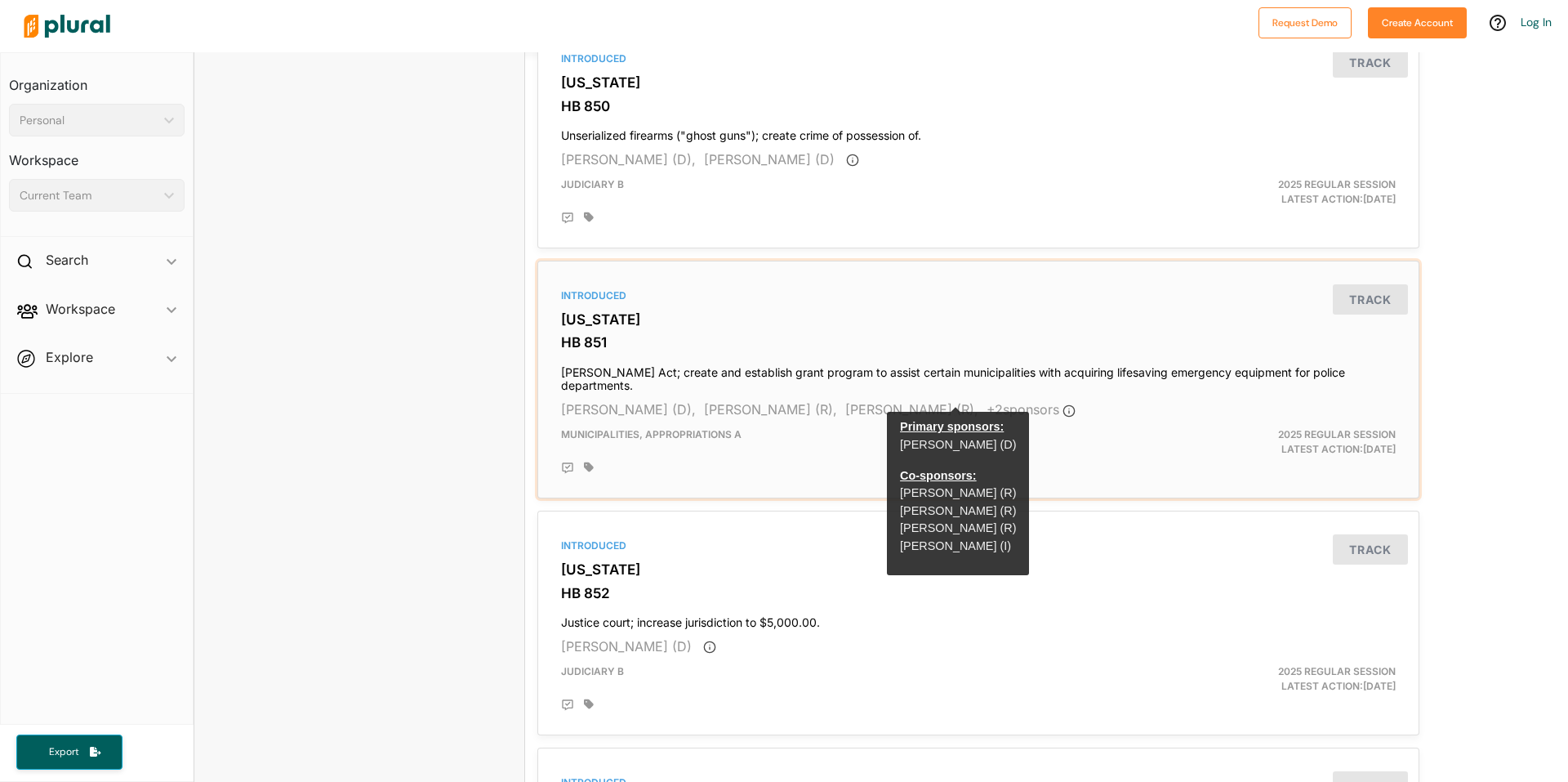
click at [1063, 405] on icon at bounding box center [1069, 411] width 13 height 13
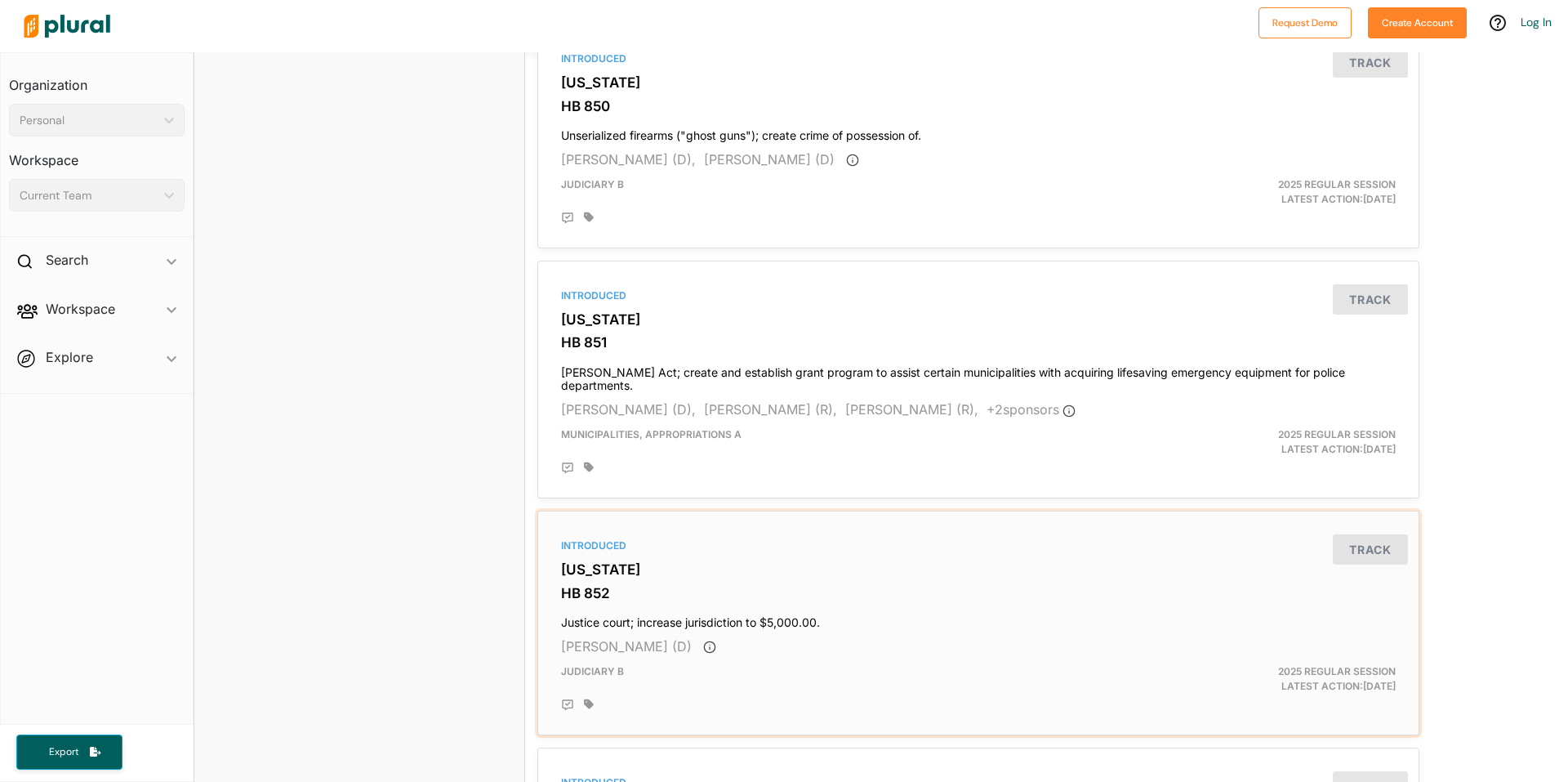
click at [740, 518] on div "Introduced [US_STATE] HB 852 Justice court; increase jurisdiction to $5,000.00.…" at bounding box center [978, 623] width 867 height 210
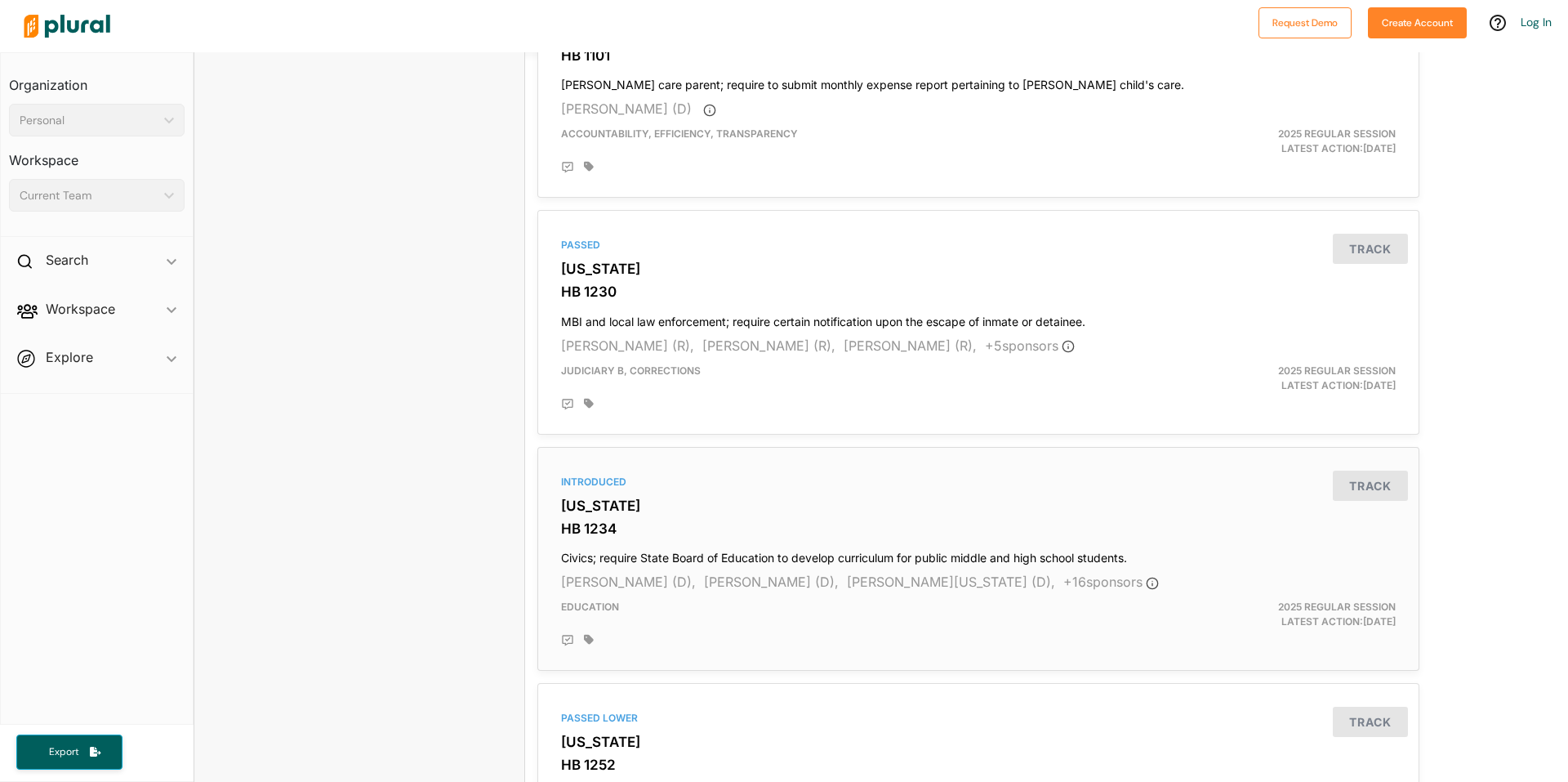
scroll to position [2839, 0]
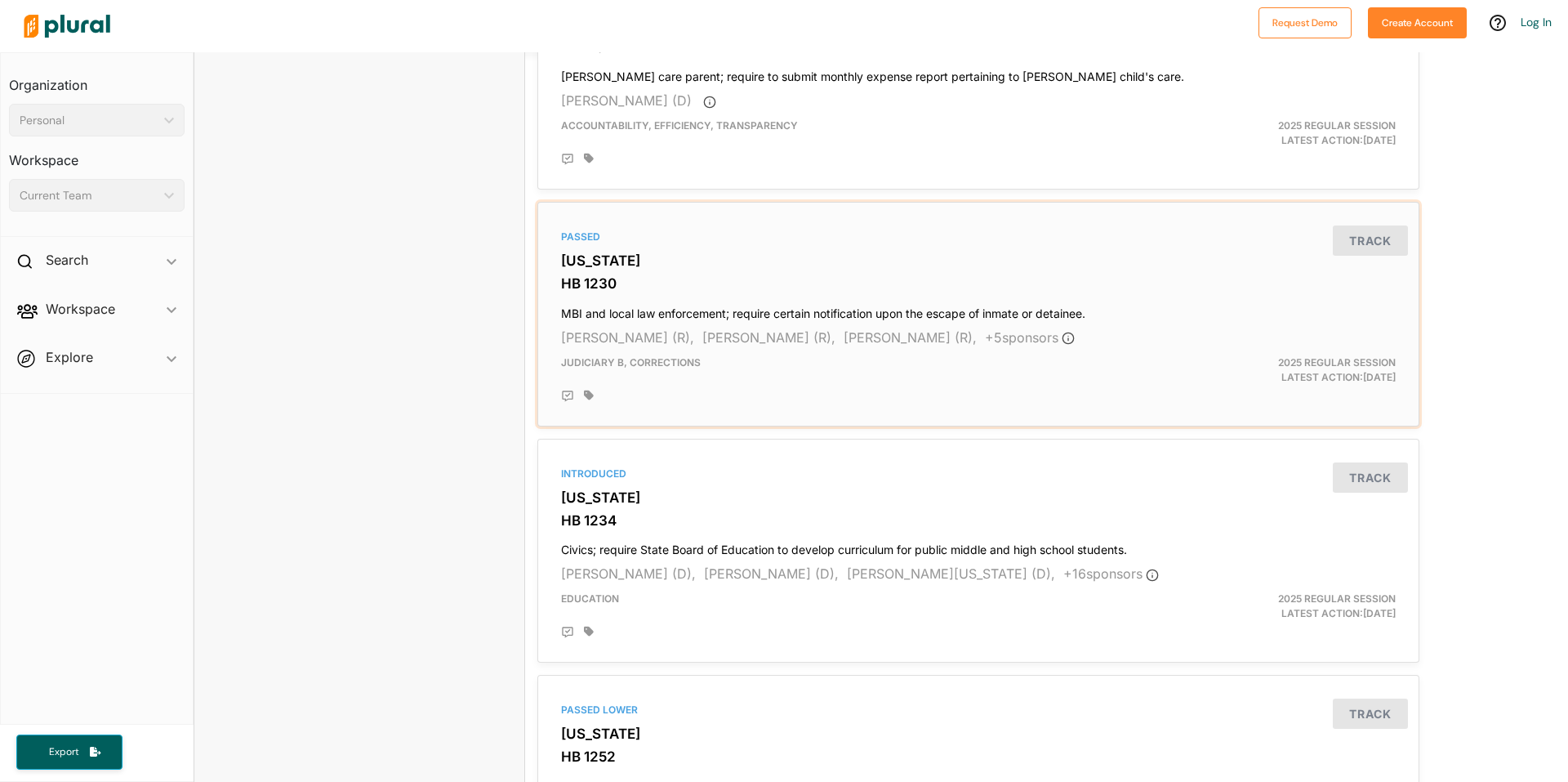
click at [1319, 357] on div "2025 Regular Session Latest Action: [DATE]" at bounding box center [1265, 370] width 287 height 29
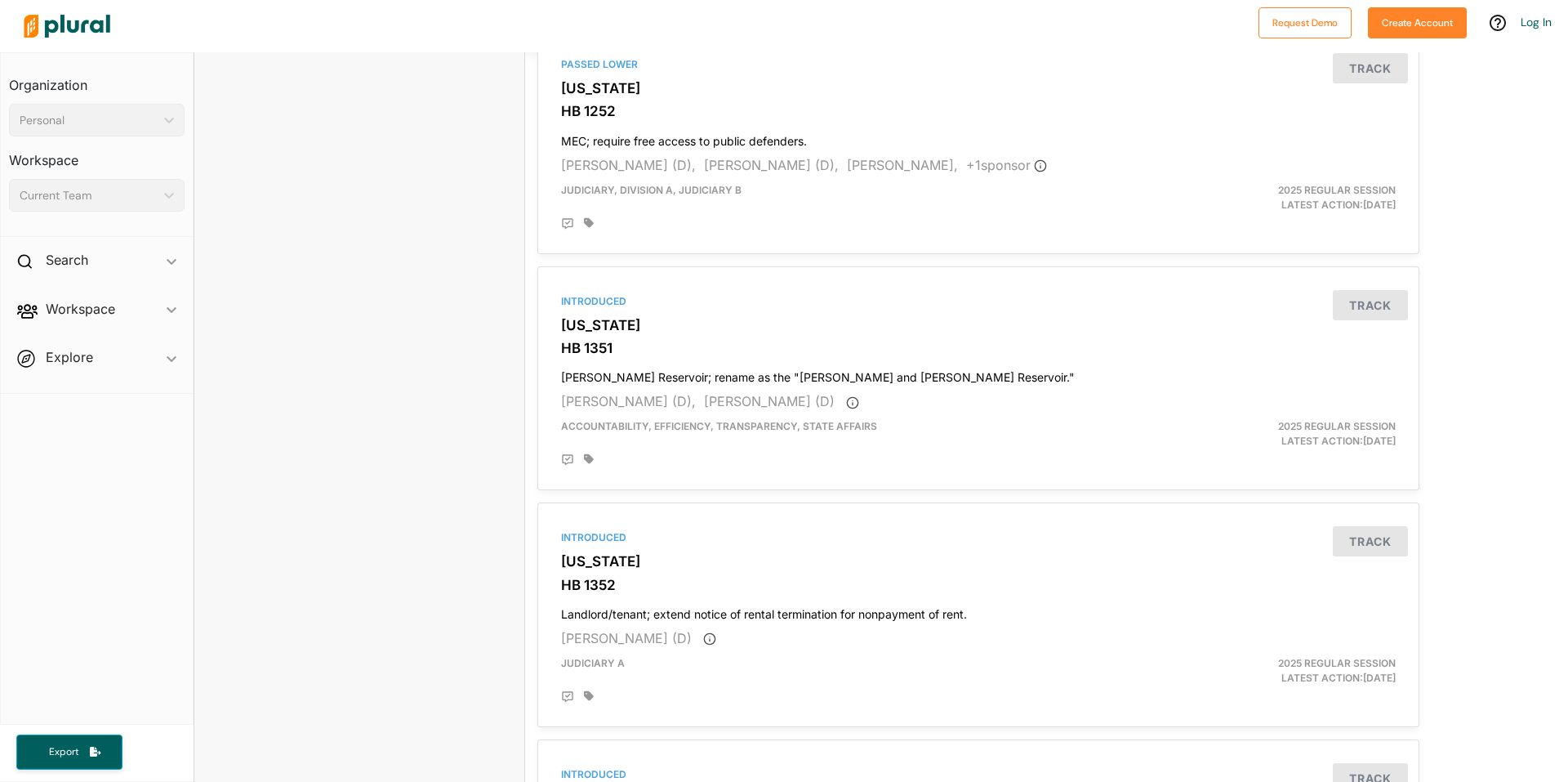
scroll to position [3496, 0]
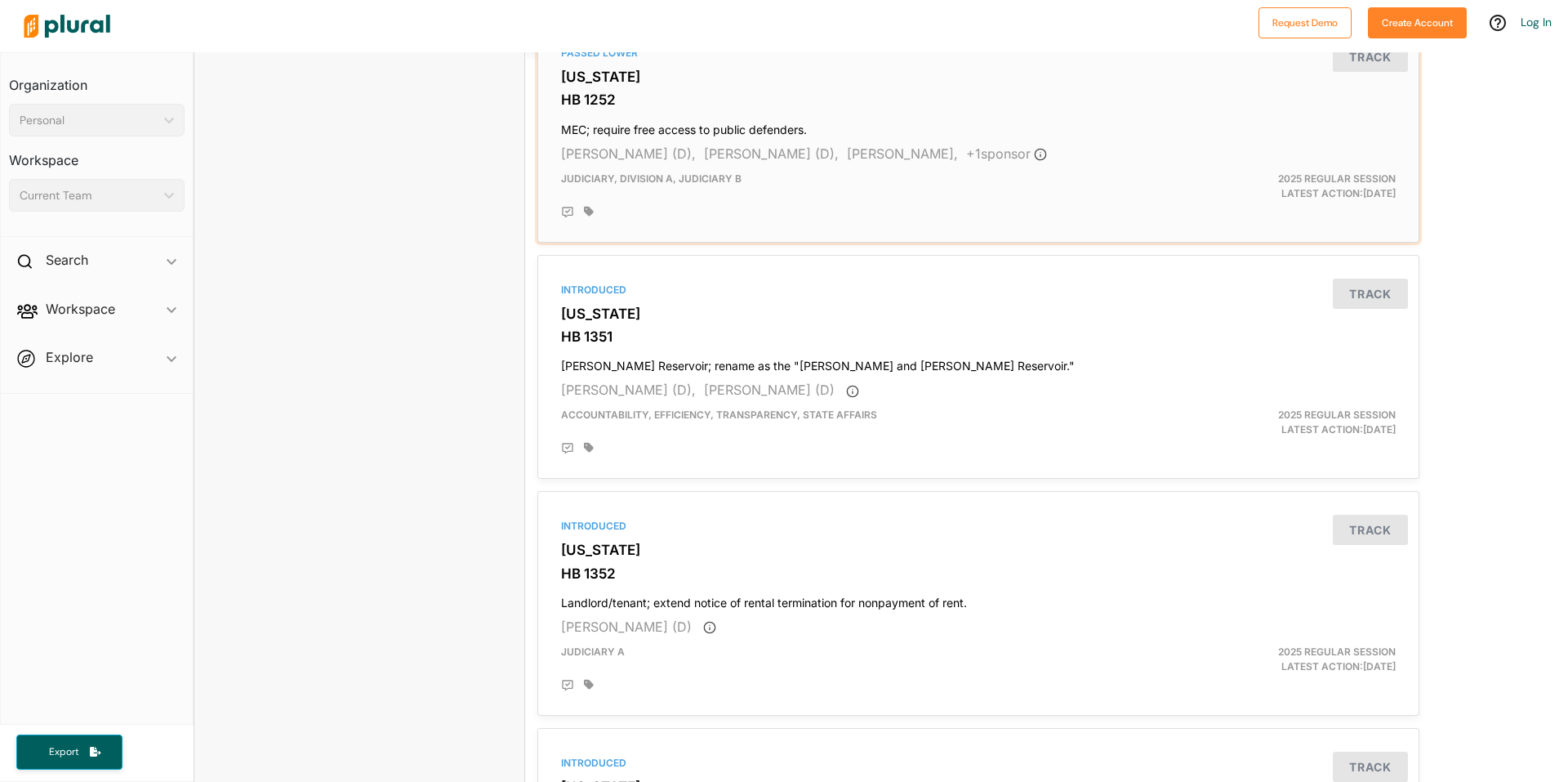
click at [1266, 177] on div "2025 Regular Session Latest Action: [DATE]" at bounding box center [1265, 185] width 287 height 29
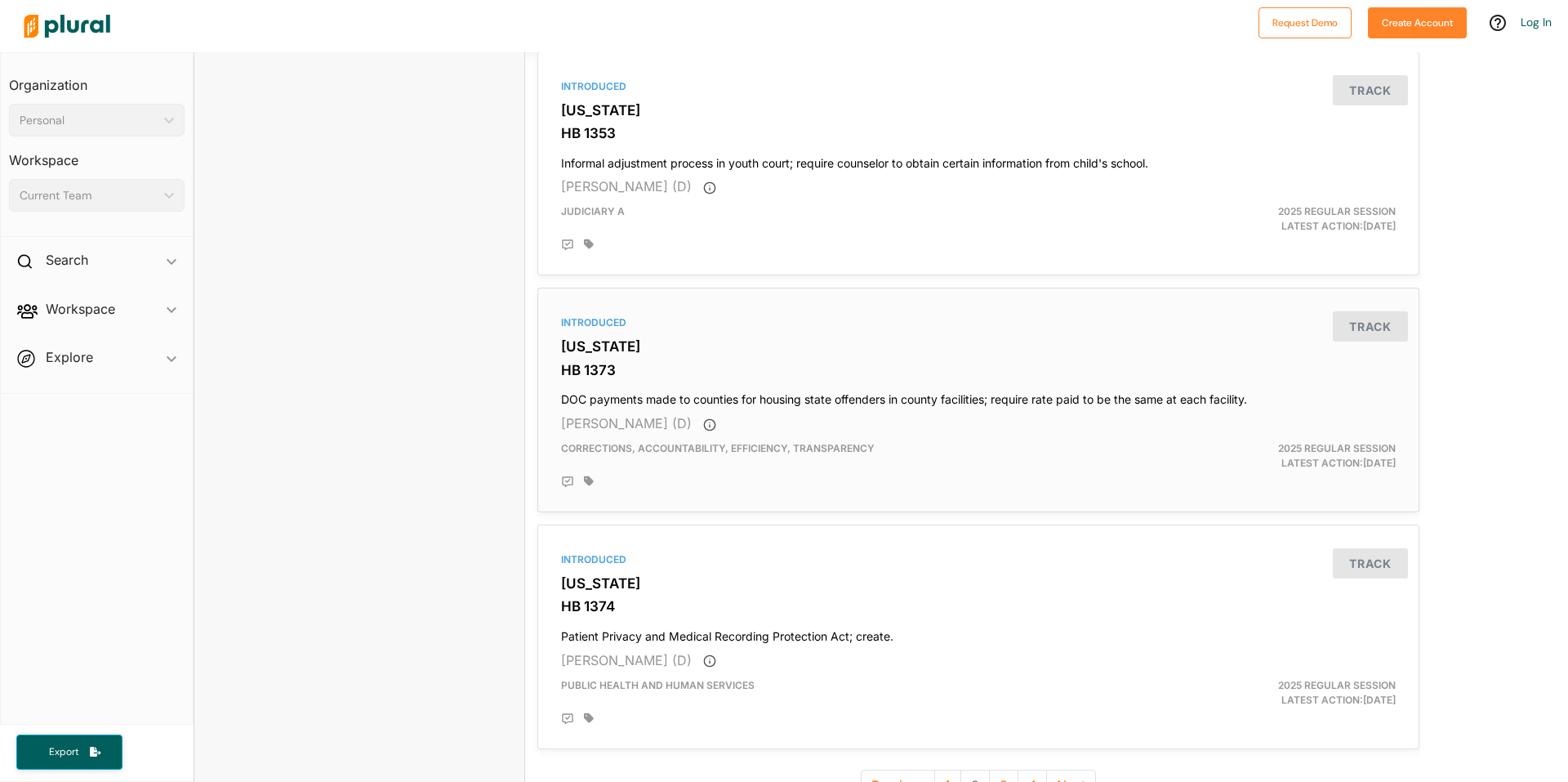
scroll to position [4232, 0]
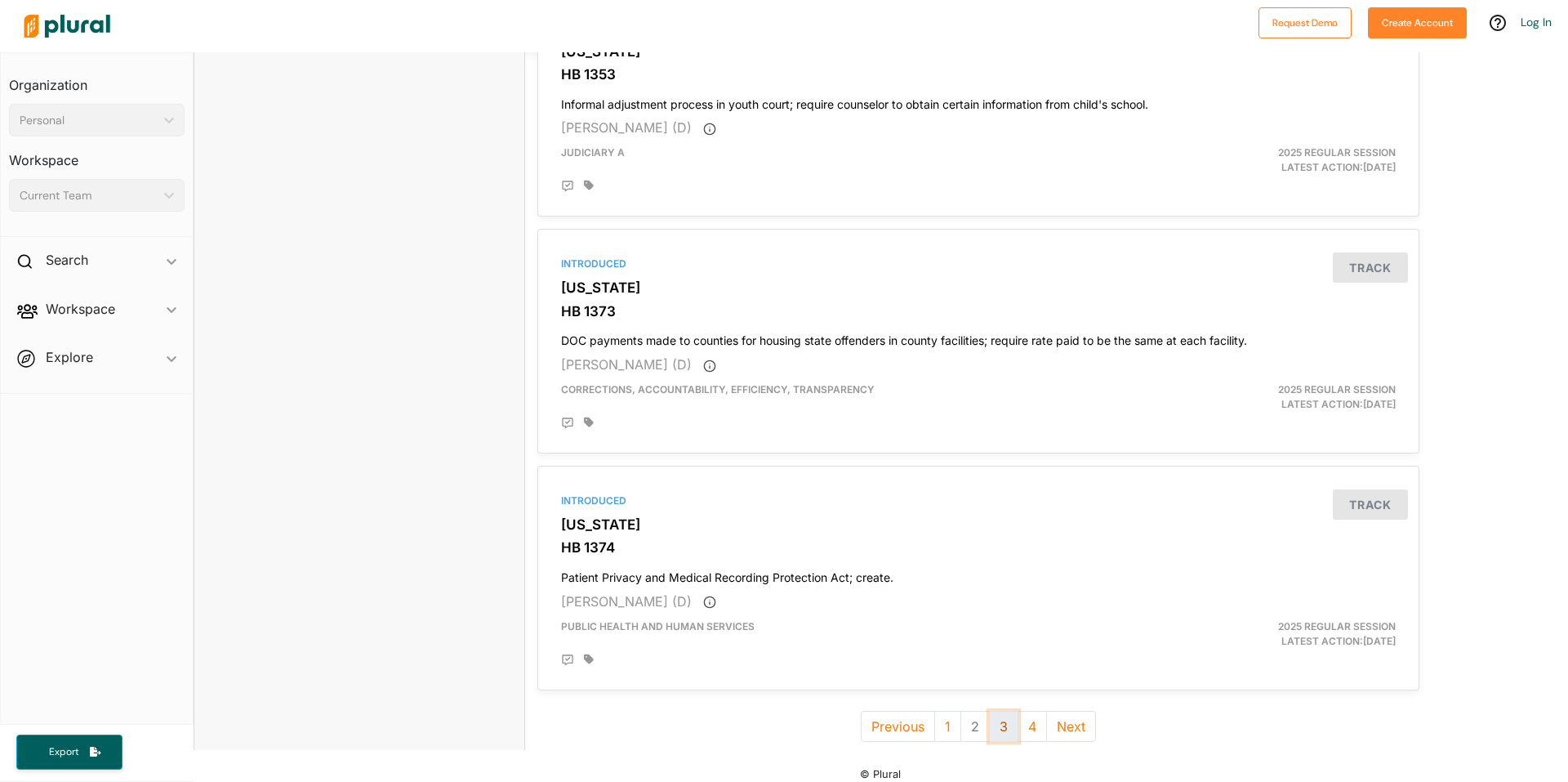
click at [996, 713] on button "3" at bounding box center [1004, 726] width 29 height 31
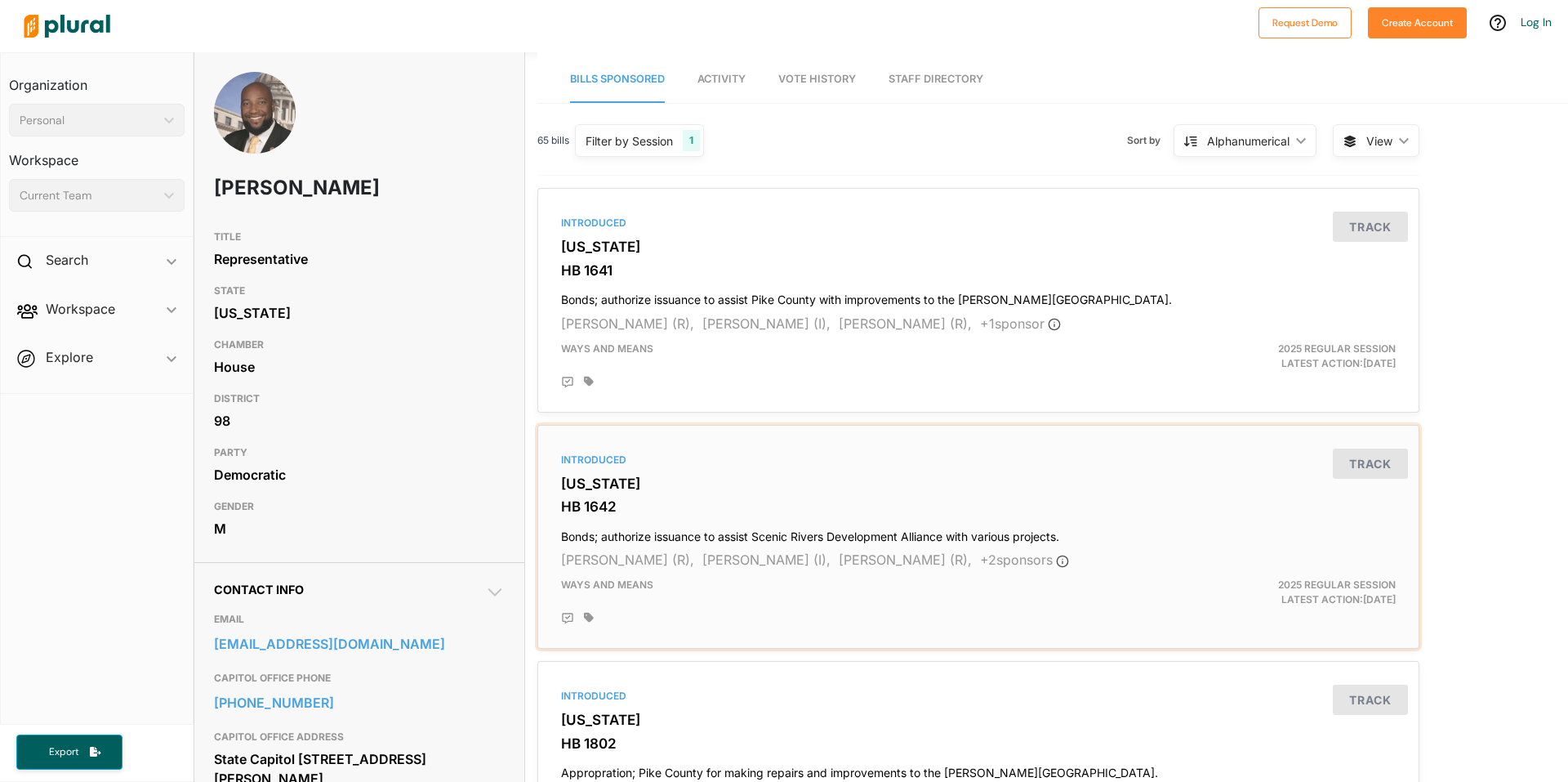
click at [1301, 594] on div "2025 Regular Session Latest Action: [DATE]" at bounding box center [1265, 592] width 287 height 29
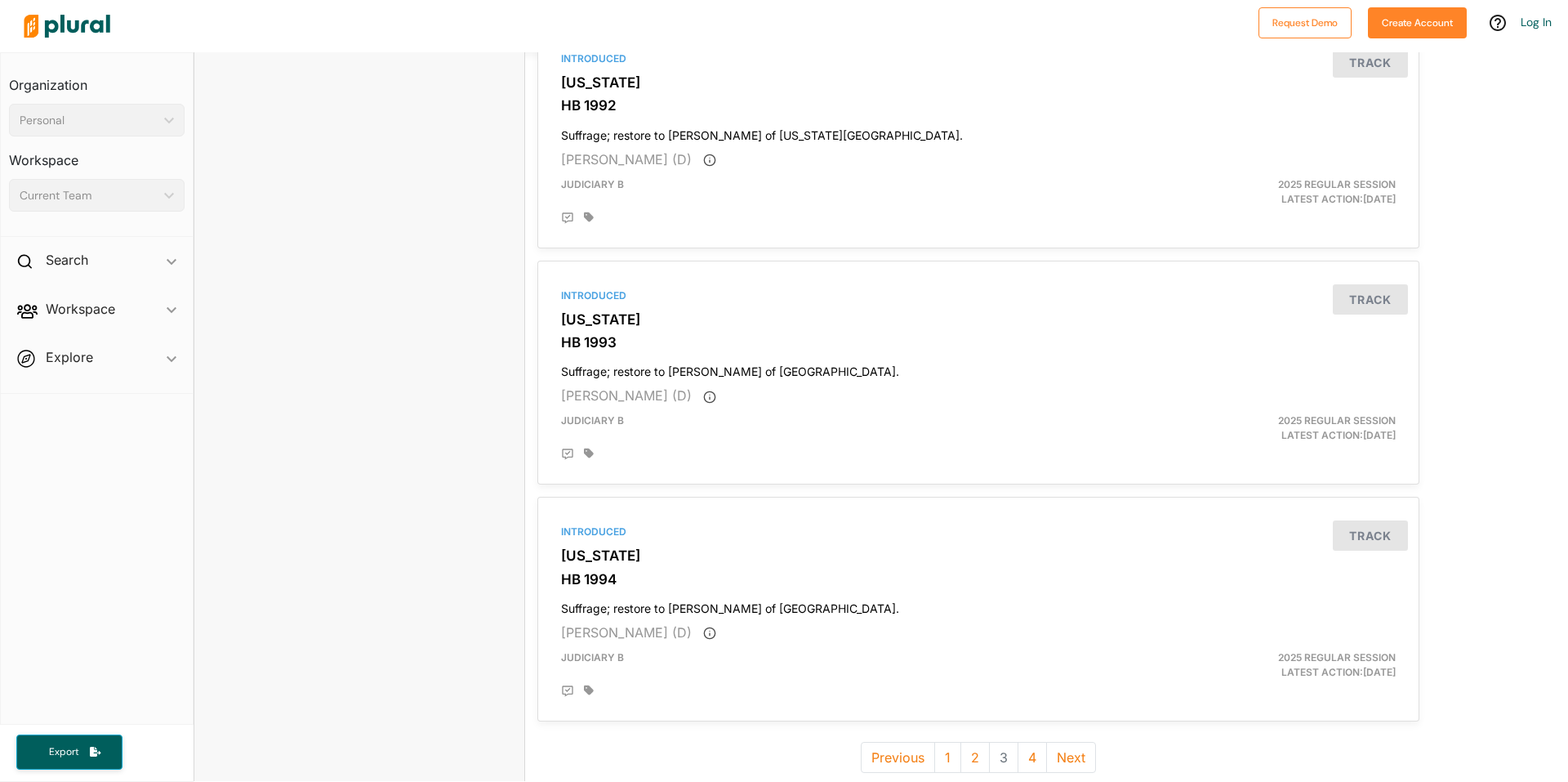
scroll to position [4232, 0]
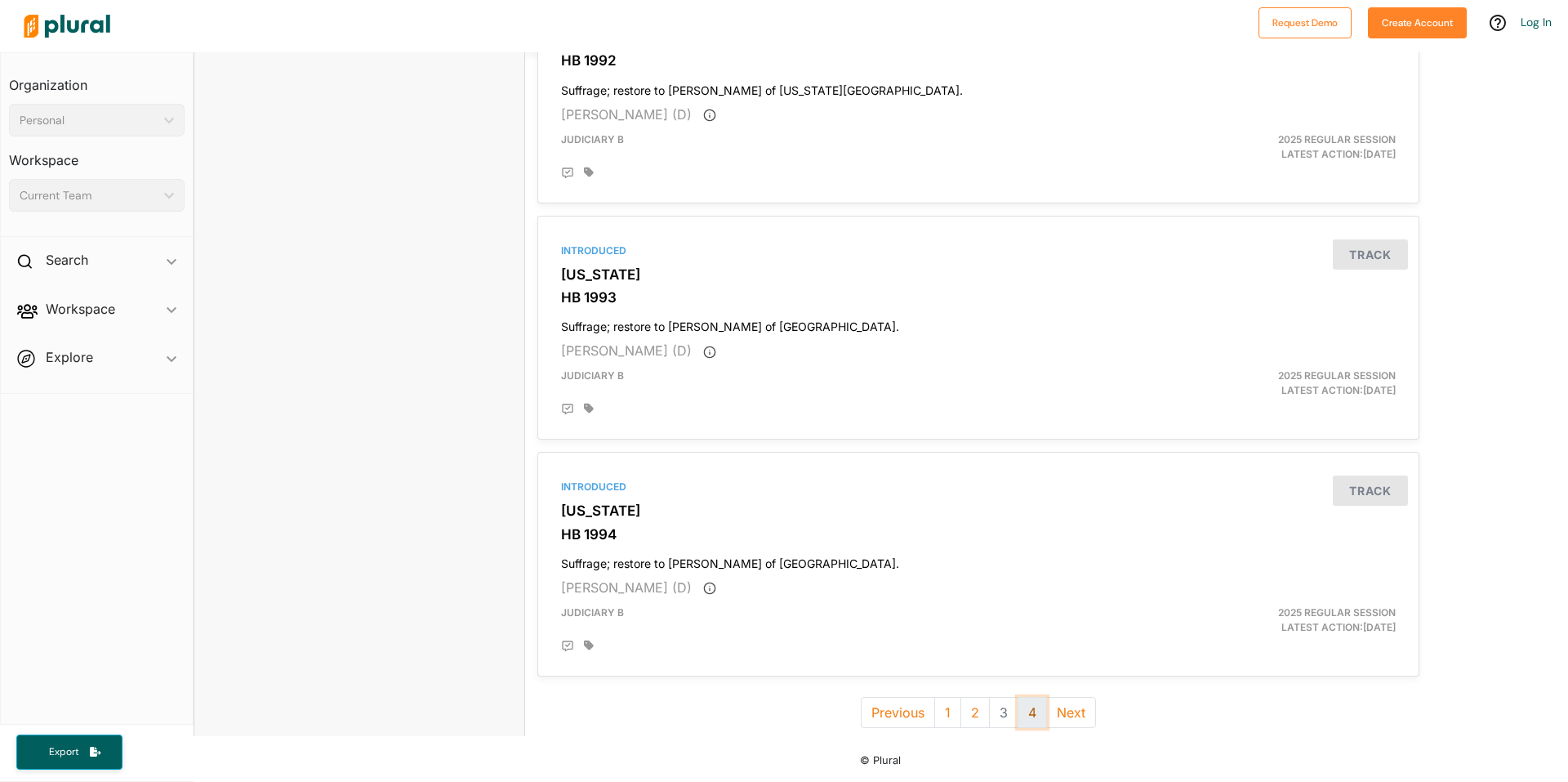
click at [1028, 712] on button "4" at bounding box center [1032, 712] width 29 height 31
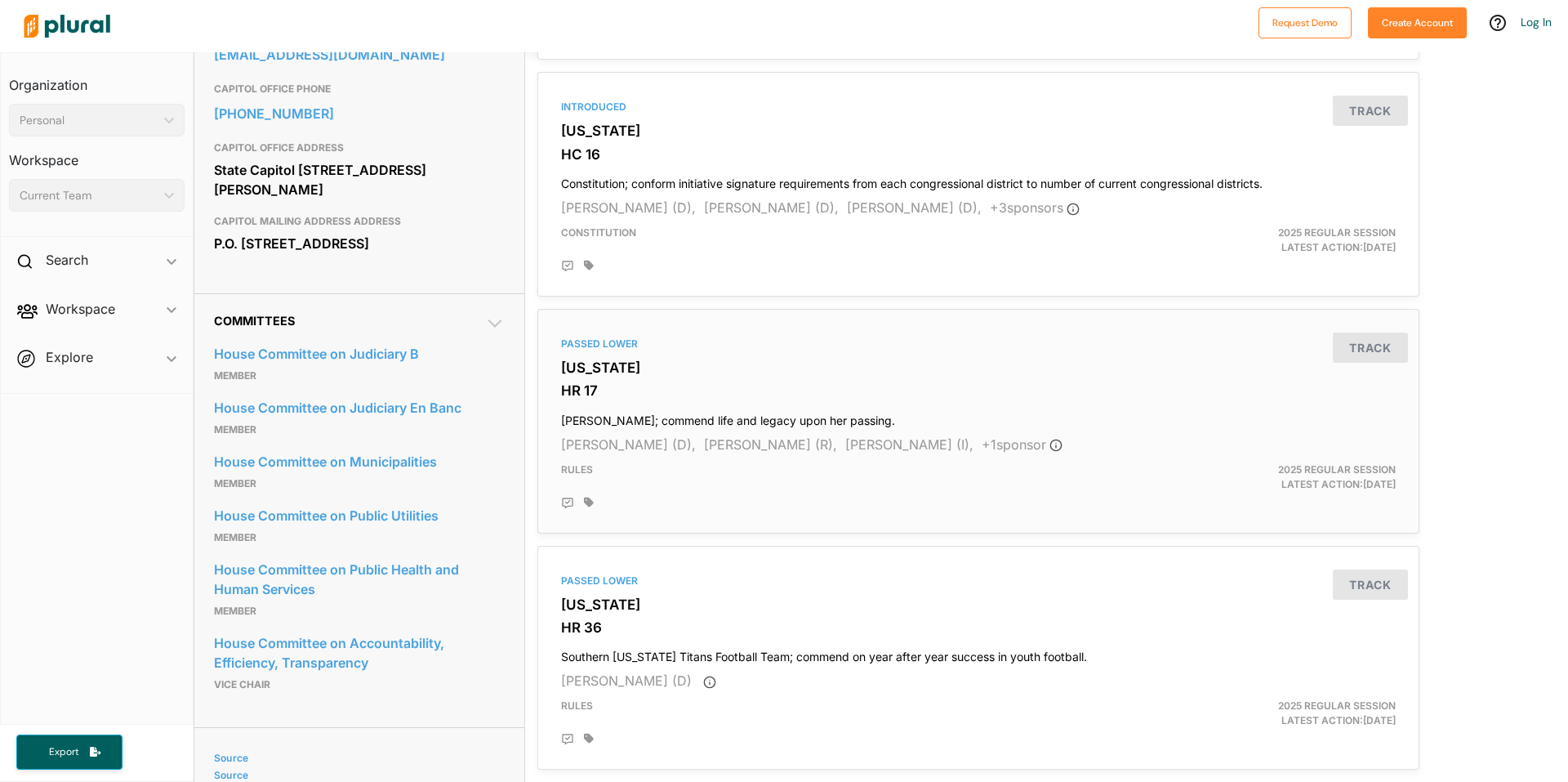
scroll to position [654, 0]
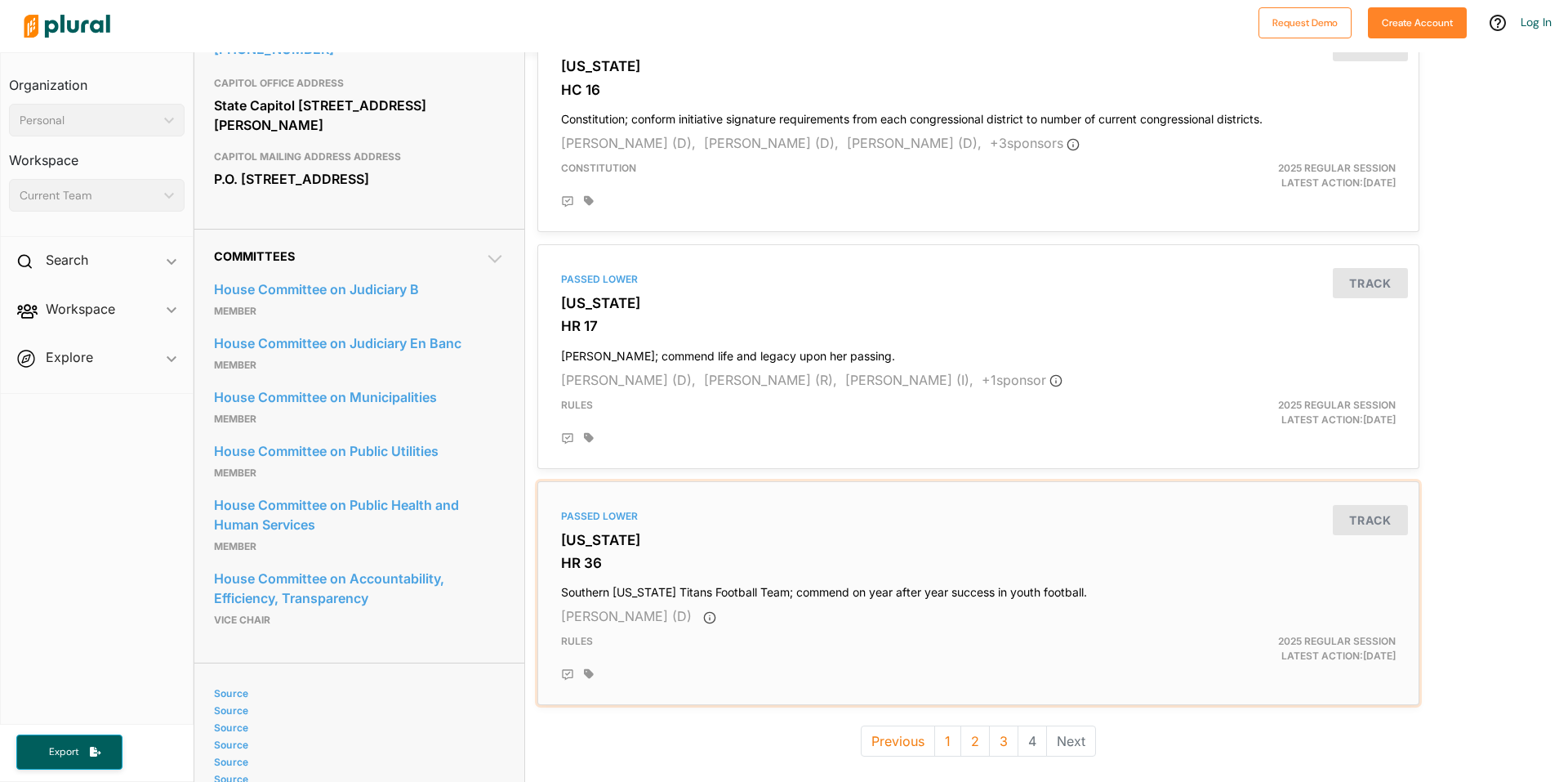
click at [1286, 648] on div "2025 Regular Session Latest Action: [DATE]" at bounding box center [1265, 648] width 287 height 29
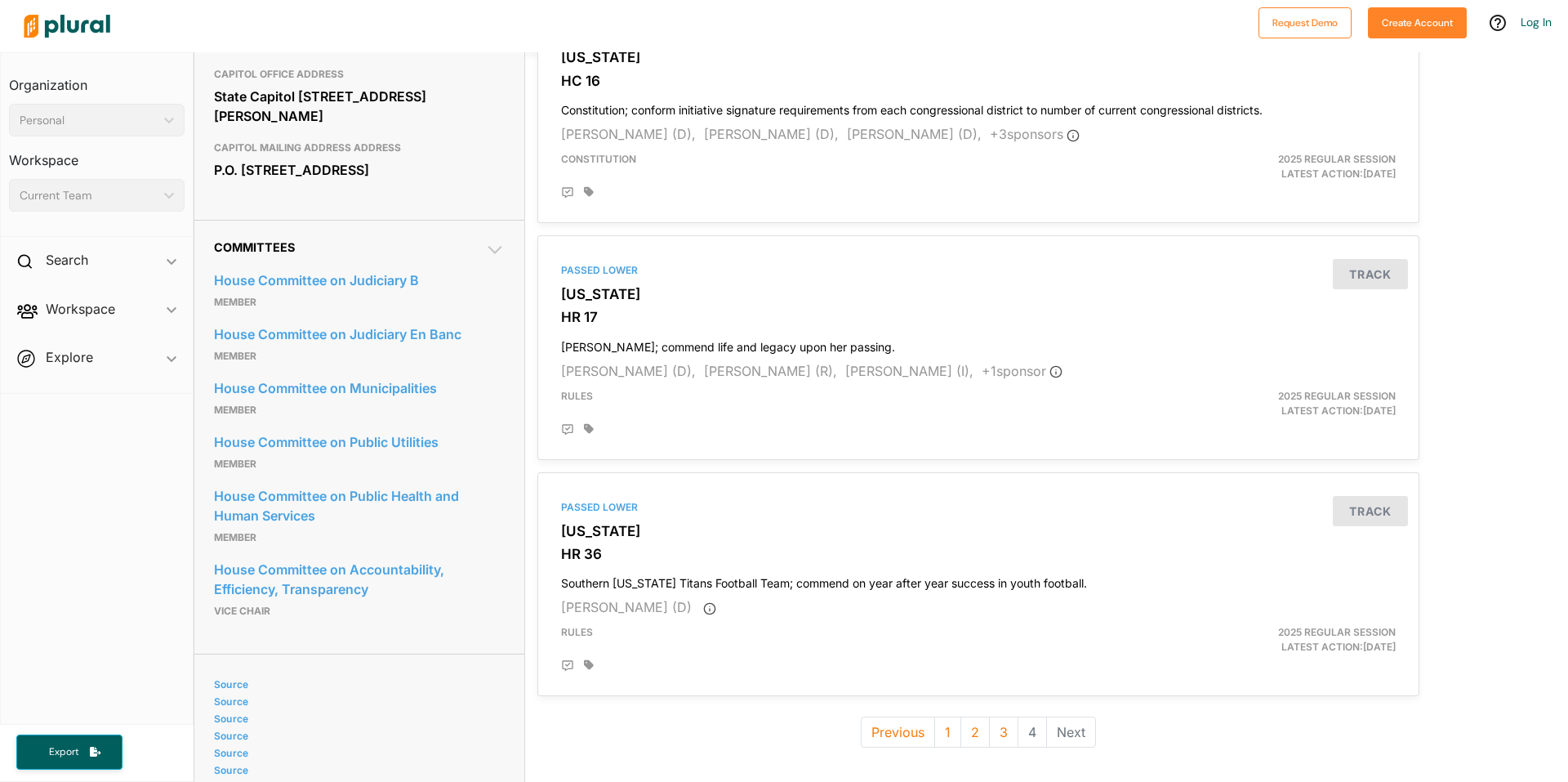
scroll to position [683, 0]
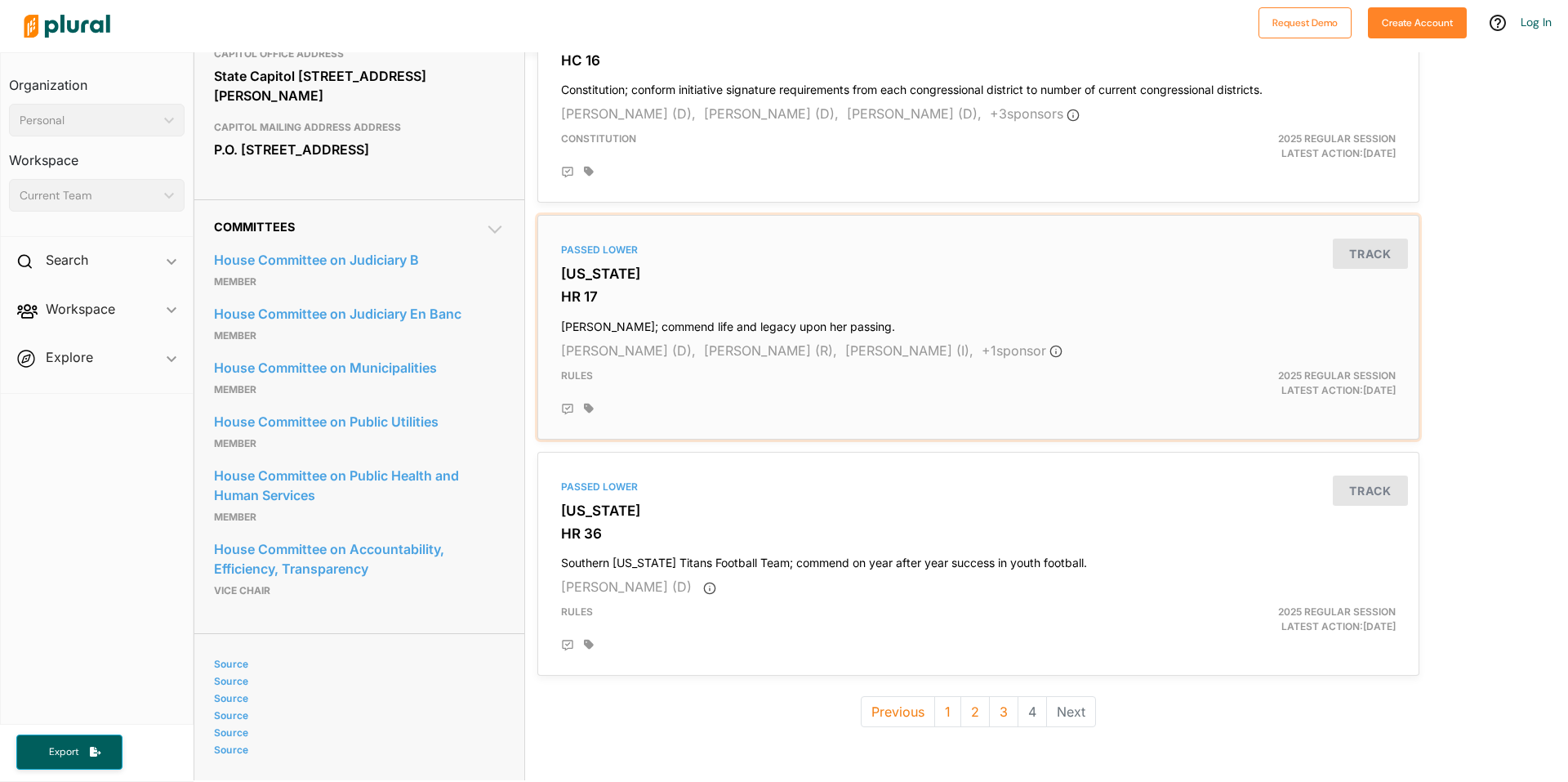
click at [1285, 387] on div "2025 Regular Session Latest Action: [DATE]" at bounding box center [1265, 383] width 287 height 29
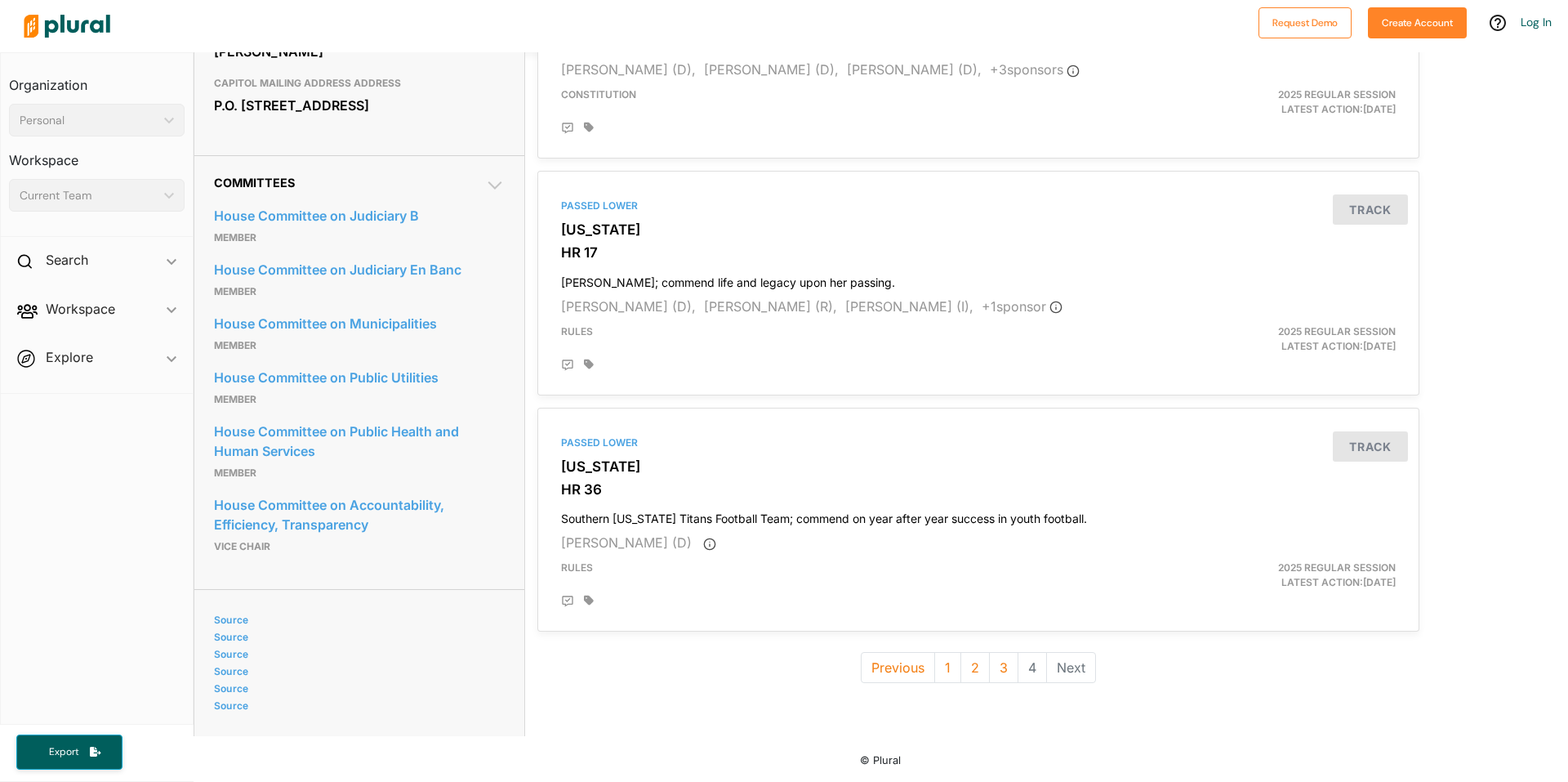
scroll to position [747, 0]
click at [1062, 652] on li "Next" at bounding box center [1071, 667] width 49 height 31
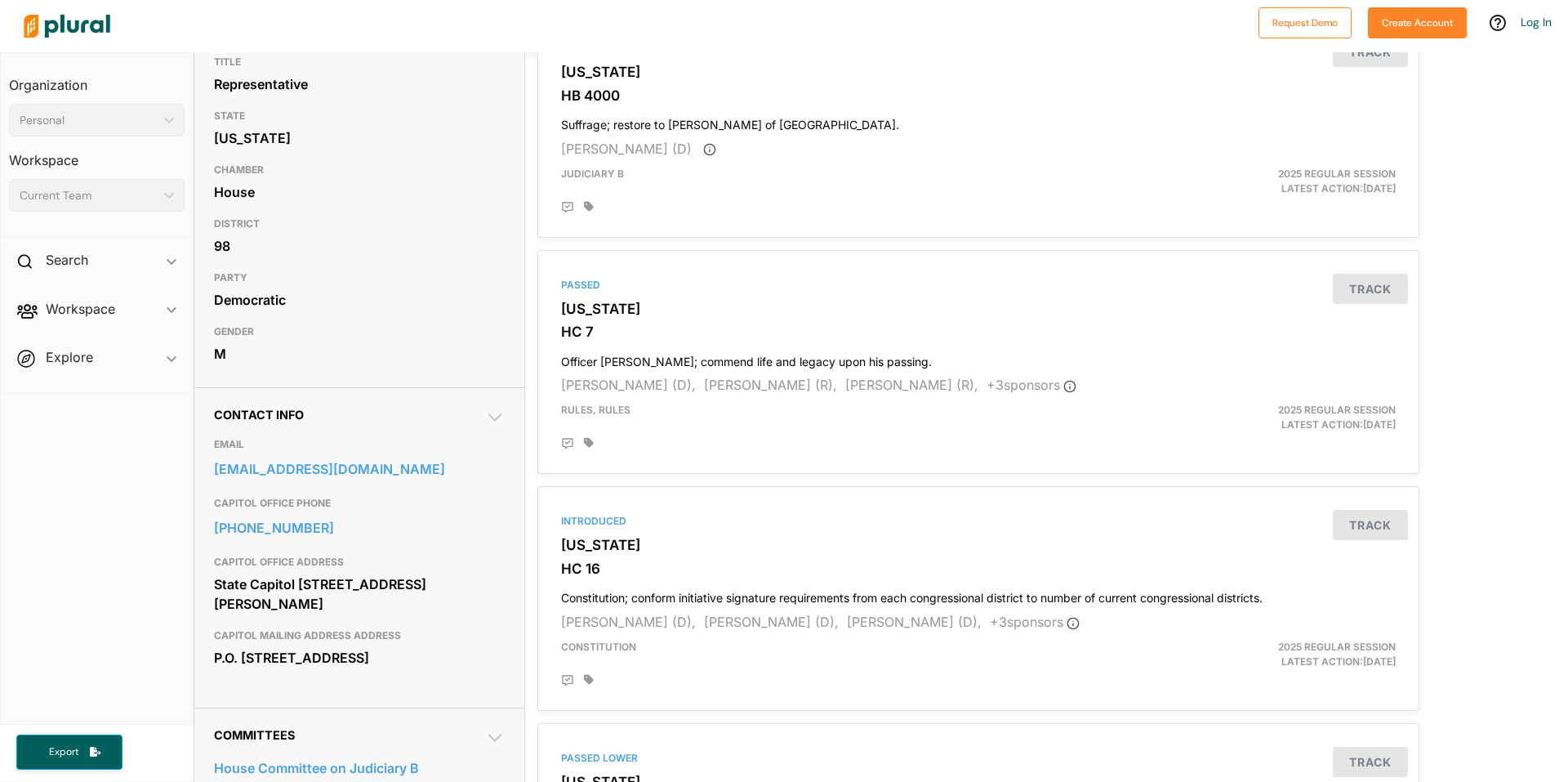
scroll to position [0, 0]
